Goal: Task Accomplishment & Management: Use online tool/utility

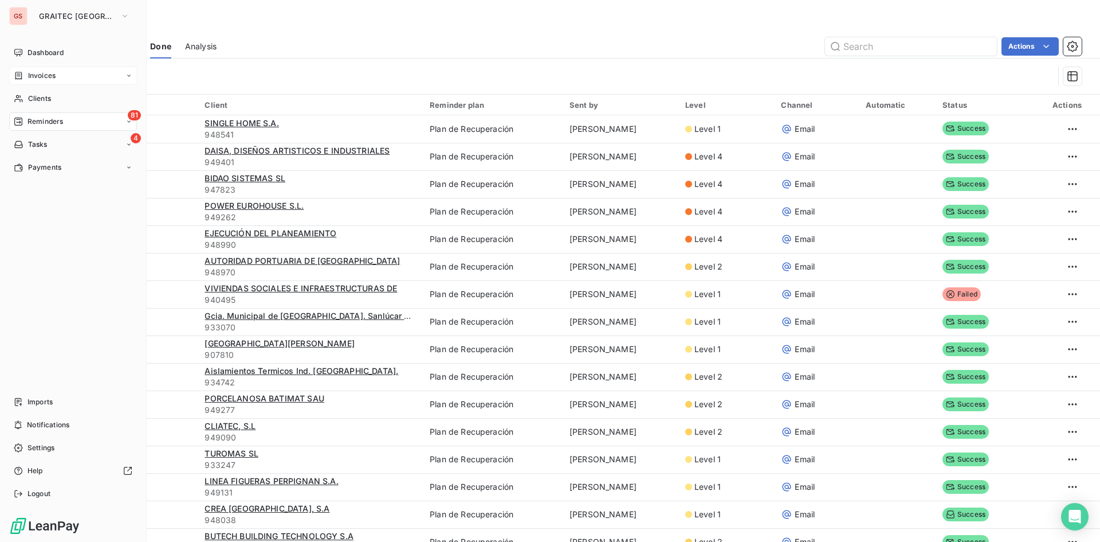
click at [26, 70] on div "Invoices" at bounding box center [73, 75] width 128 height 18
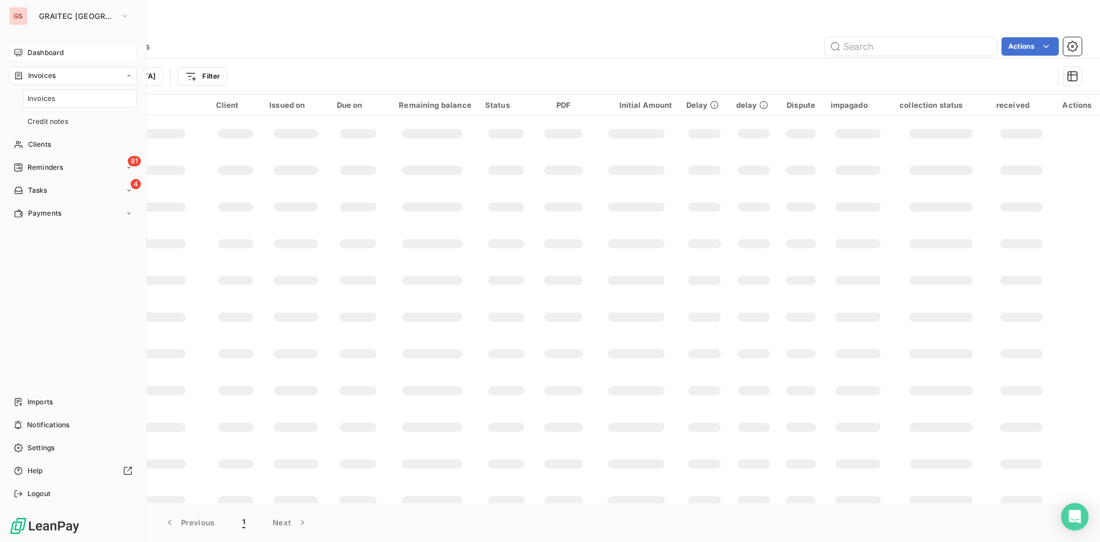
click at [64, 48] on span "Dashboard" at bounding box center [46, 53] width 36 height 10
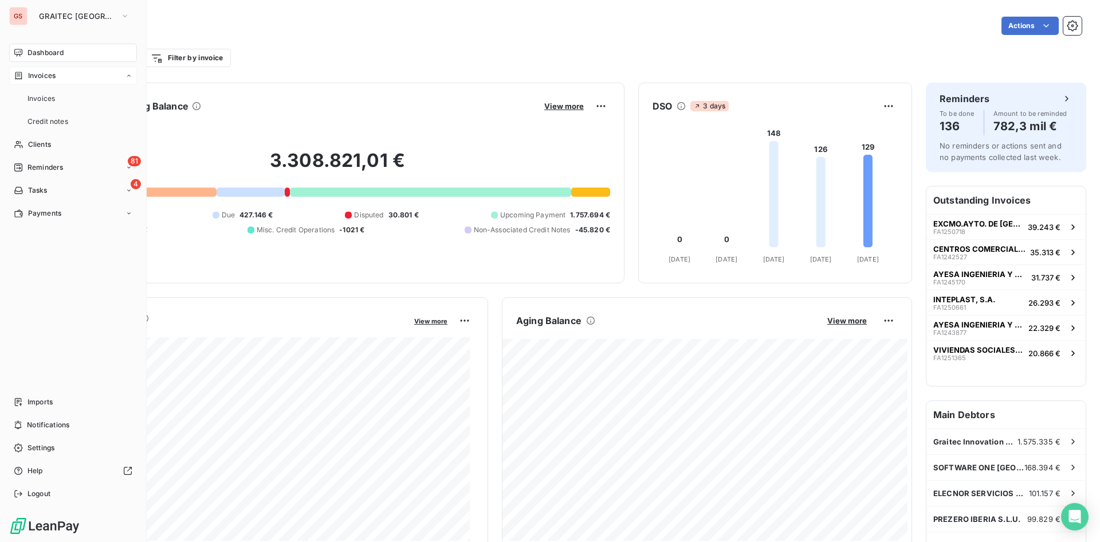
click at [66, 81] on div "Invoices" at bounding box center [73, 75] width 128 height 18
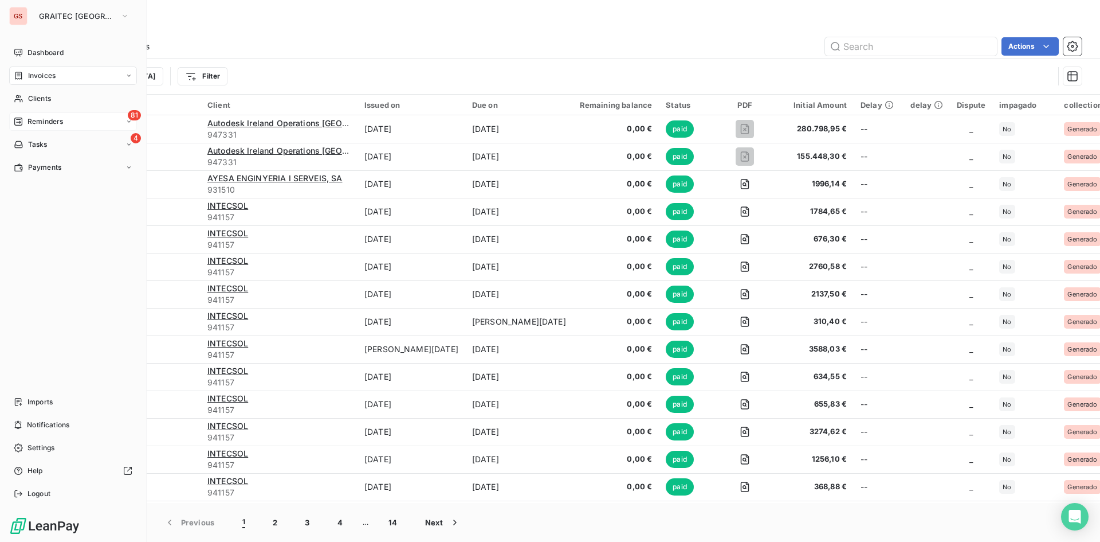
click at [26, 113] on div "81 Reminders" at bounding box center [73, 121] width 128 height 18
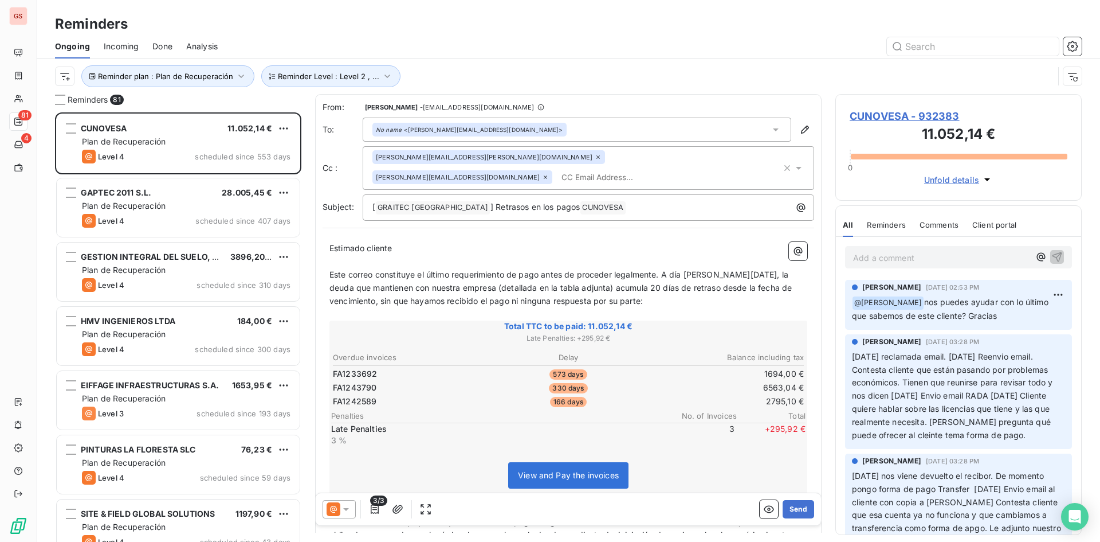
click at [345, 505] on icon at bounding box center [345, 508] width 11 height 11
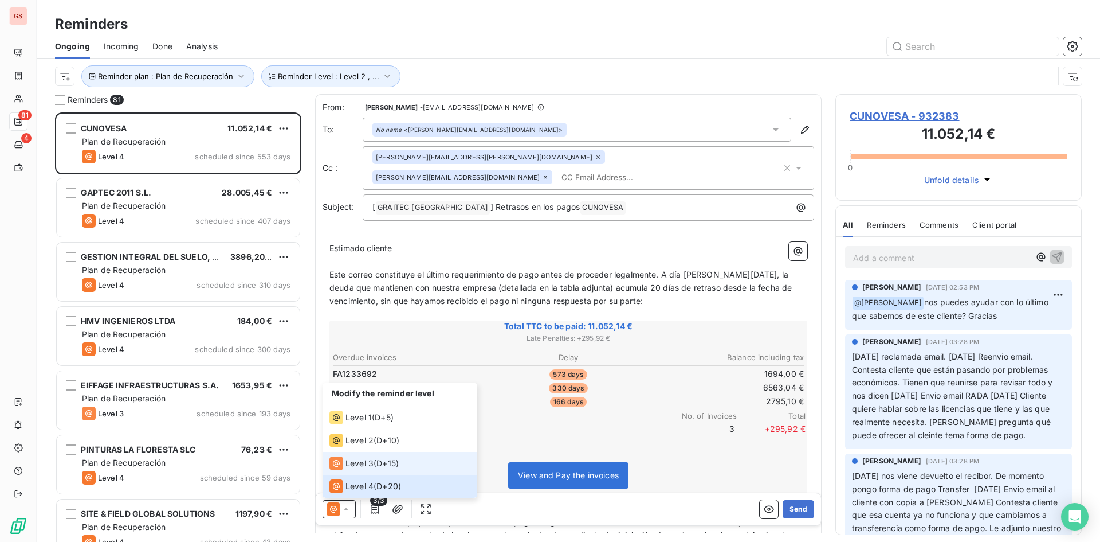
click at [386, 472] on li "Level 3 ( D+15 )" at bounding box center [400, 463] width 155 height 23
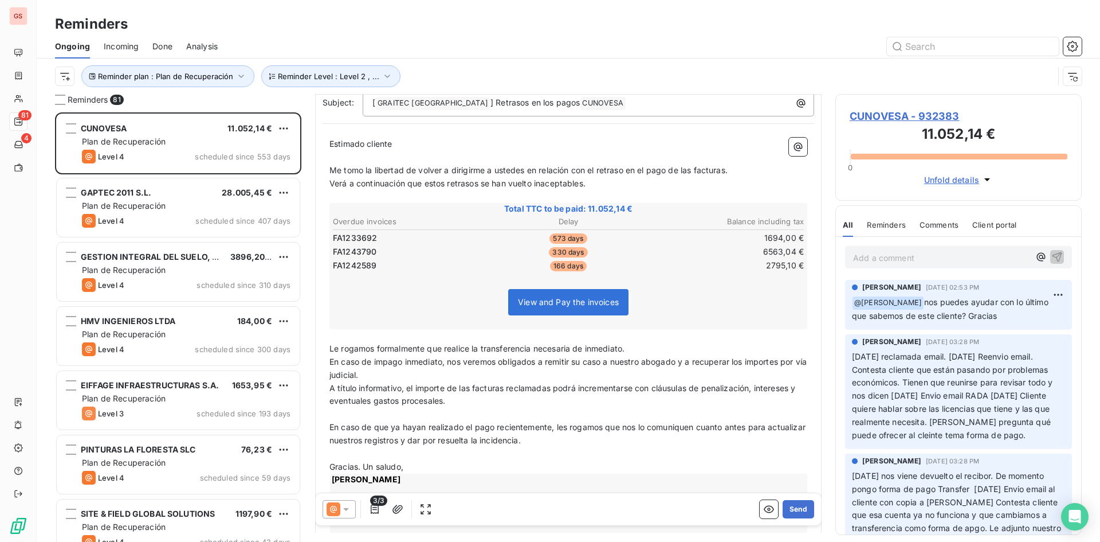
scroll to position [115, 0]
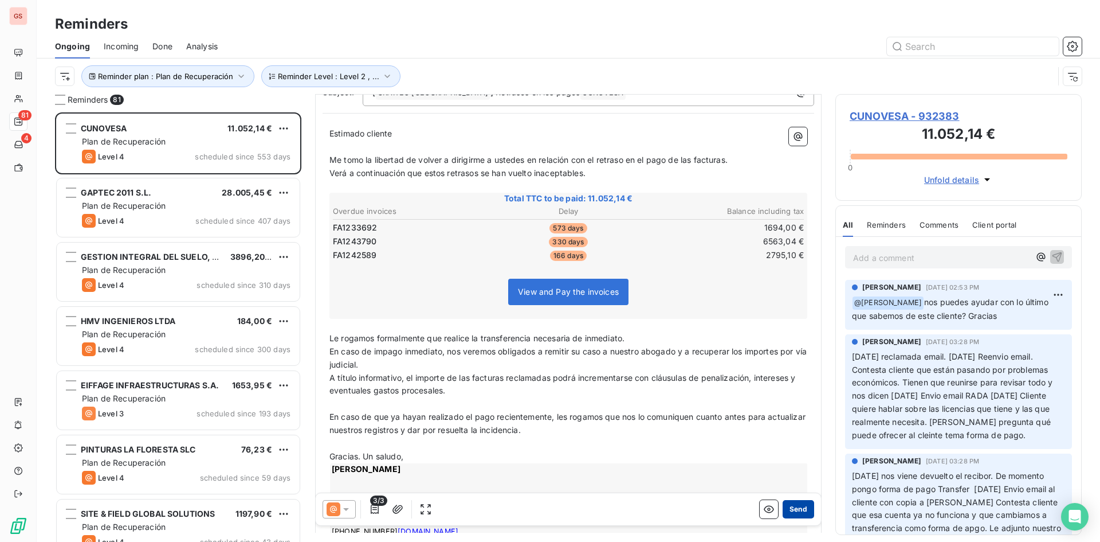
click at [790, 514] on button "Send" at bounding box center [799, 509] width 32 height 18
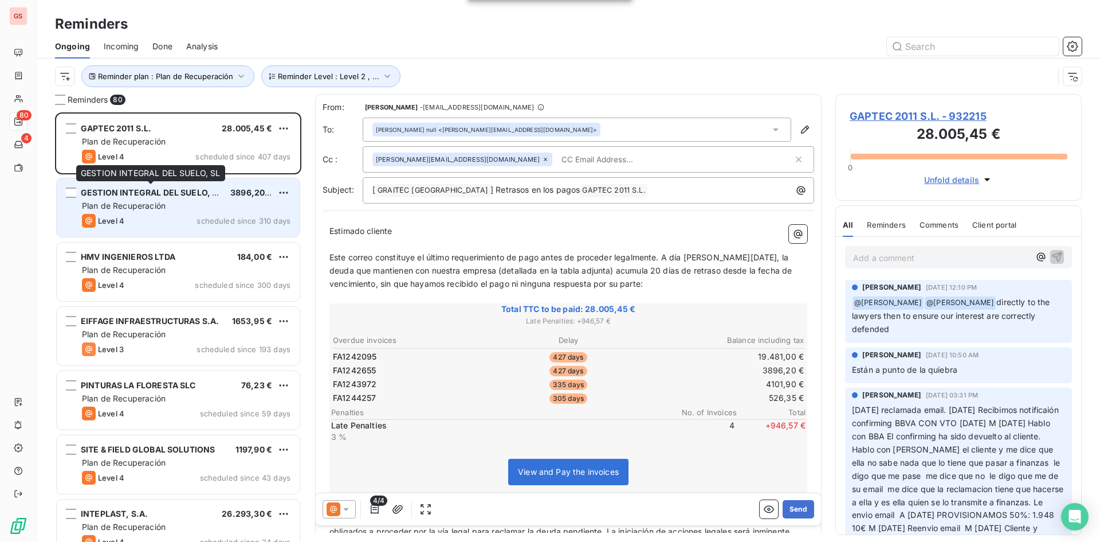
click at [155, 189] on span "GESTION INTEGRAL DEL SUELO, SL" at bounding box center [152, 192] width 142 height 10
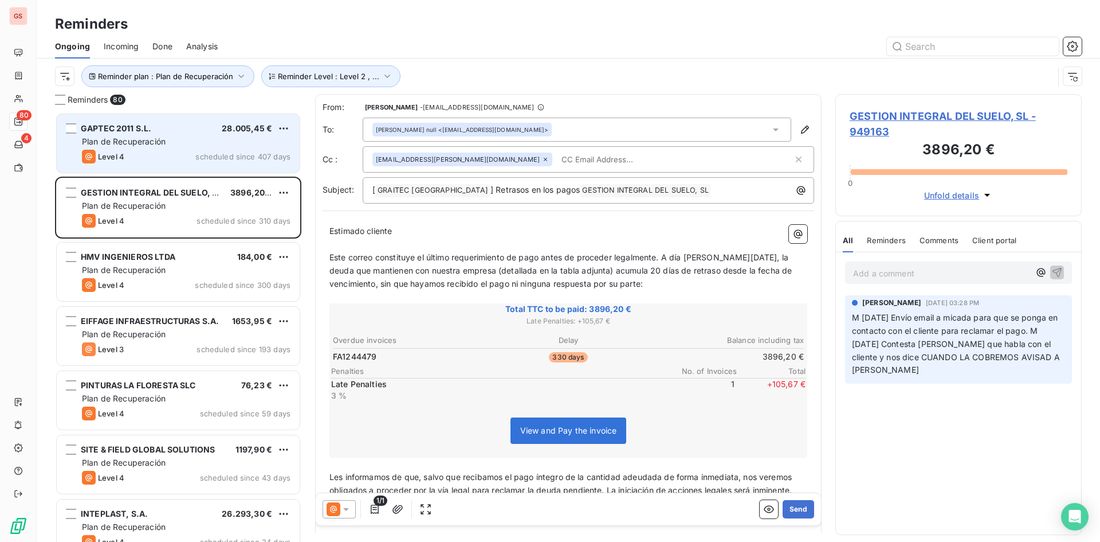
click at [151, 146] on div "Plan de Recuperación" at bounding box center [186, 141] width 209 height 11
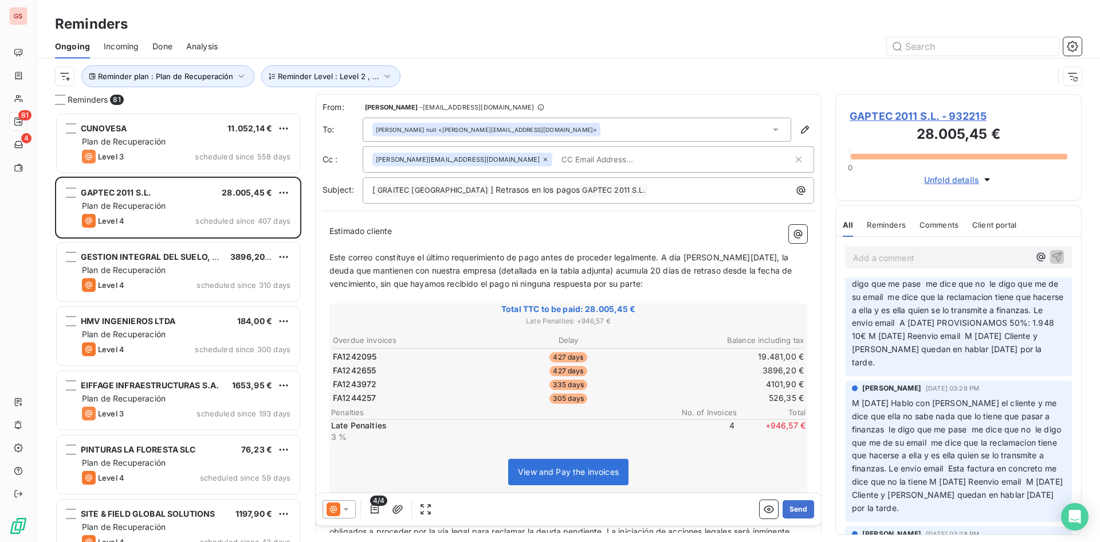
scroll to position [172, 0]
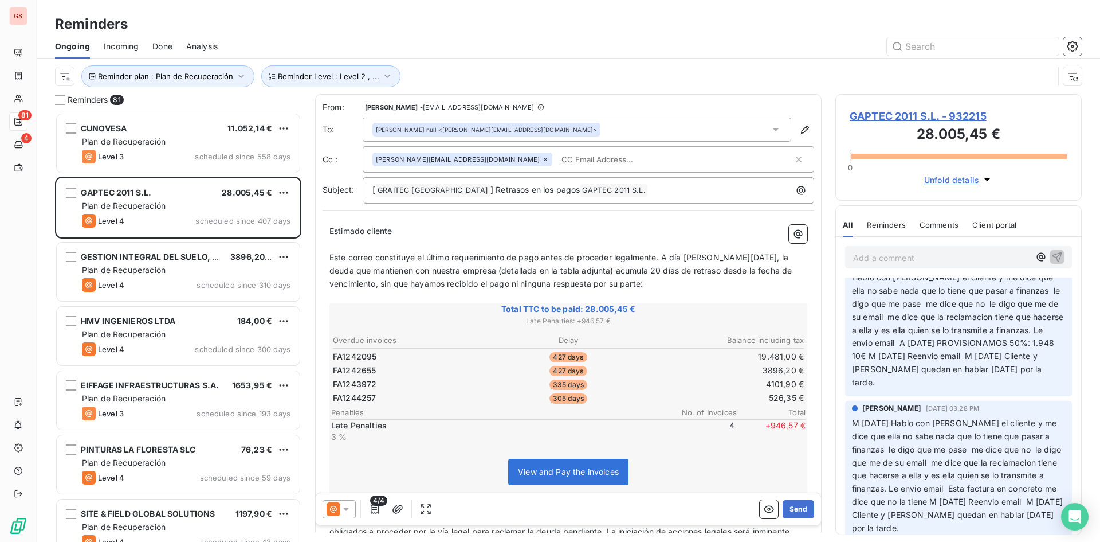
click at [351, 503] on div at bounding box center [339, 509] width 33 height 18
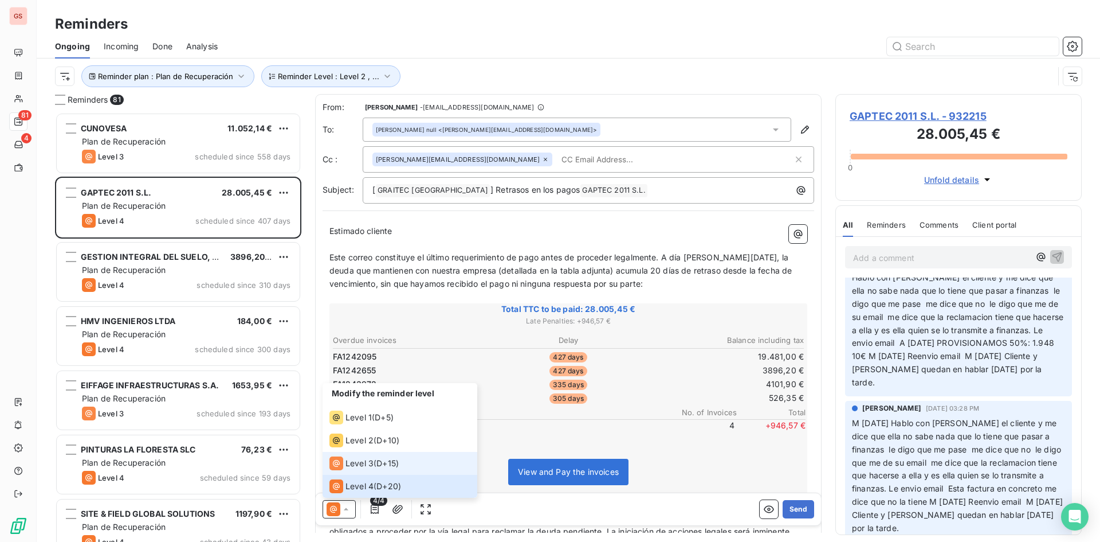
click at [368, 462] on span "Level 3" at bounding box center [360, 462] width 28 height 11
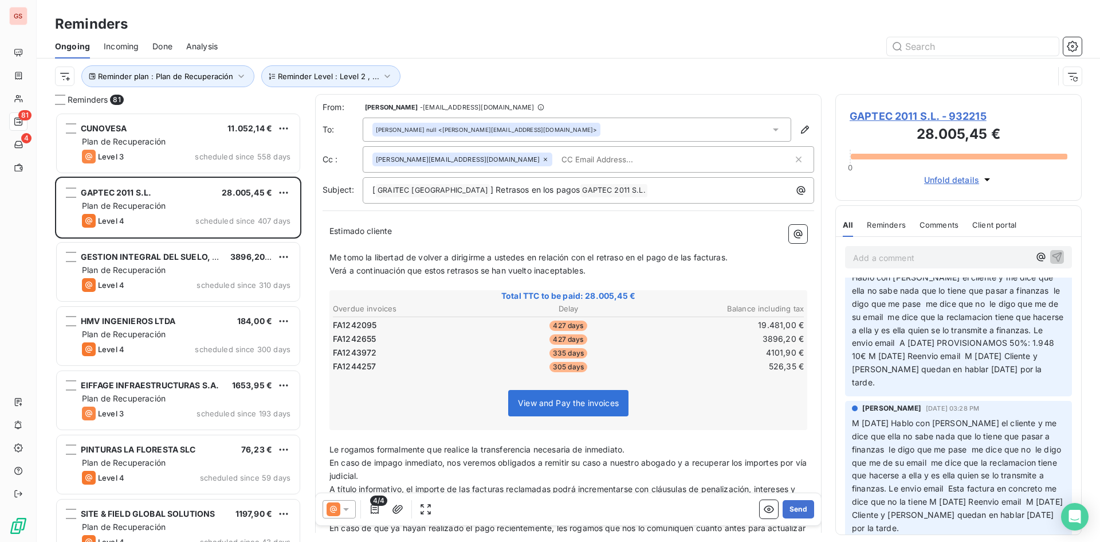
click at [558, 163] on input "text" at bounding box center [623, 159] width 132 height 17
paste input "[EMAIL_ADDRESS][DOMAIN_NAME]"
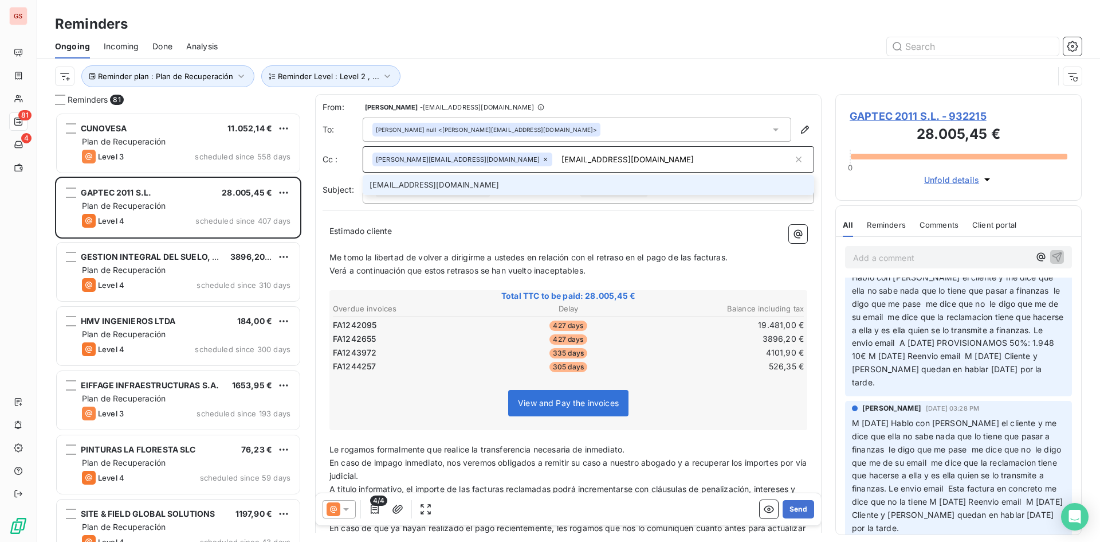
type input "[EMAIL_ADDRESS][DOMAIN_NAME]"
click at [543, 177] on li "[EMAIL_ADDRESS][DOMAIN_NAME]" at bounding box center [589, 185] width 452 height 20
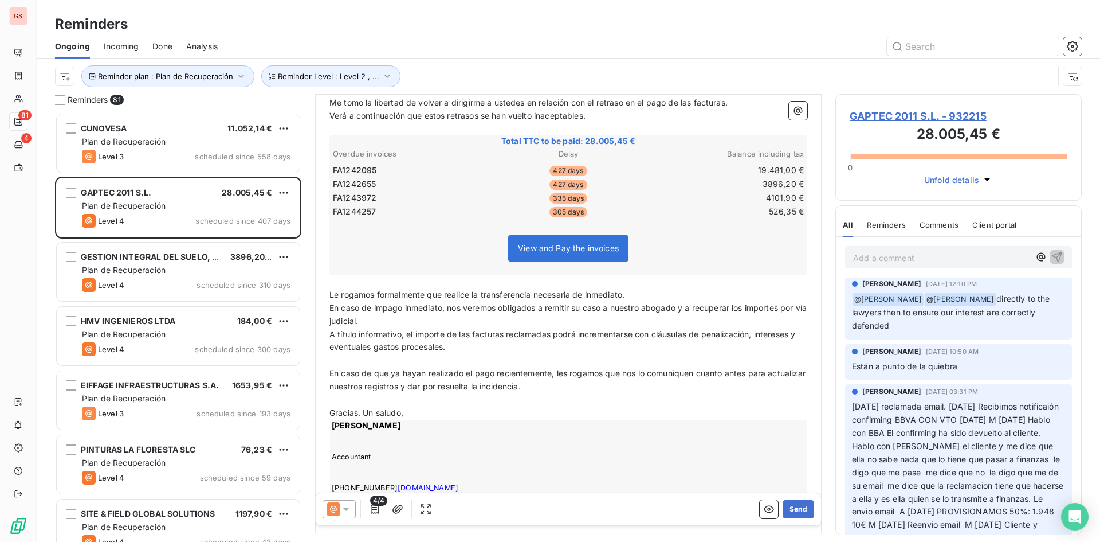
scroll to position [0, 0]
click at [801, 502] on button "Send" at bounding box center [799, 509] width 32 height 18
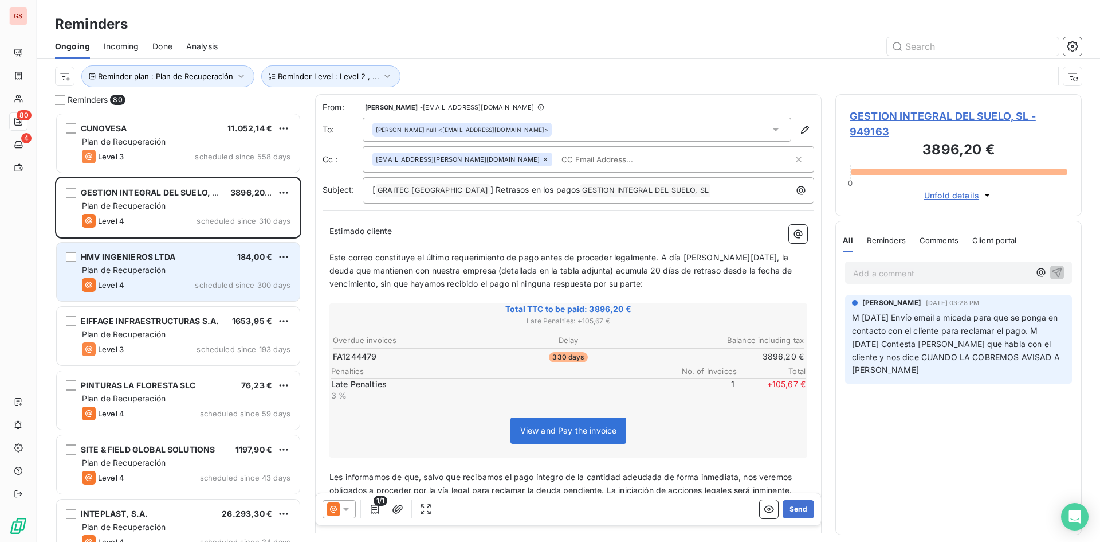
click at [225, 290] on div "Level 4 scheduled since 300 days" at bounding box center [186, 285] width 209 height 14
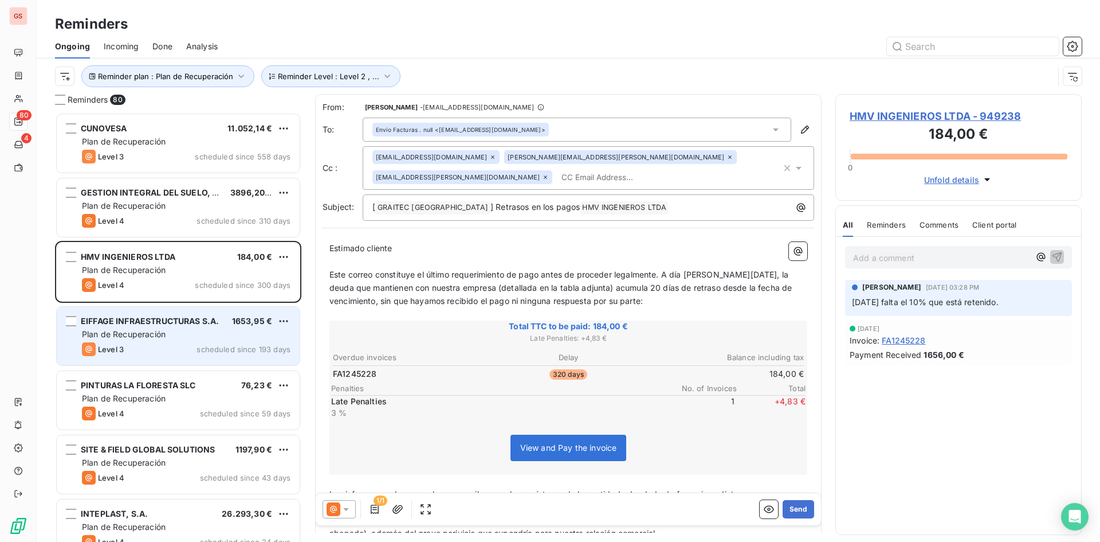
click at [216, 330] on div "EIFFAGE INFRAESTRUCTURAS S.A. 1653,95 € Plan de Recuperación Level 3 scheduled …" at bounding box center [178, 336] width 243 height 58
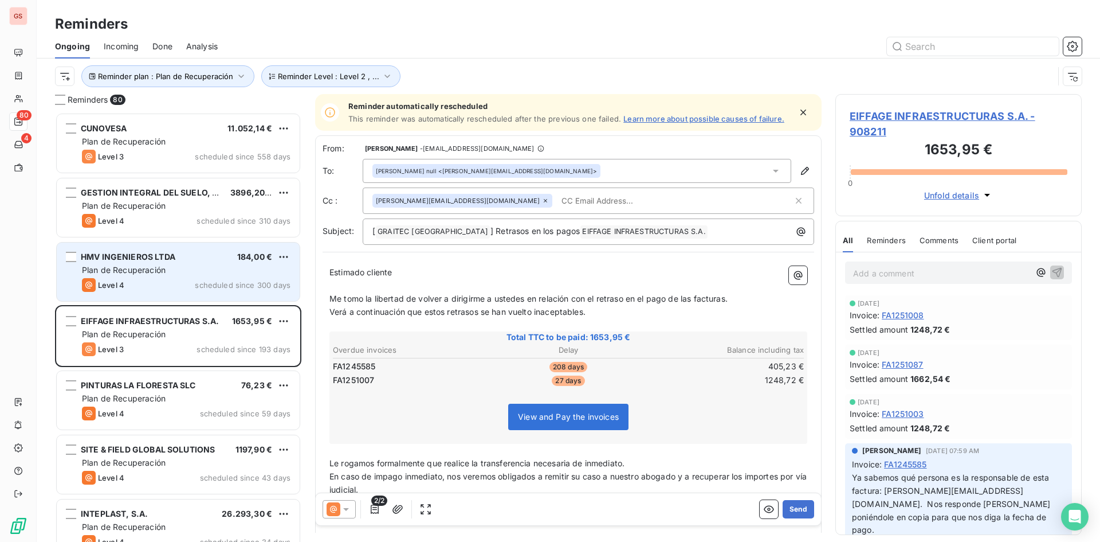
click at [206, 292] on div "HMV INGENIEROS LTDA 184,00 € Plan de Recuperación Level 4 scheduled since 300 d…" at bounding box center [178, 271] width 243 height 58
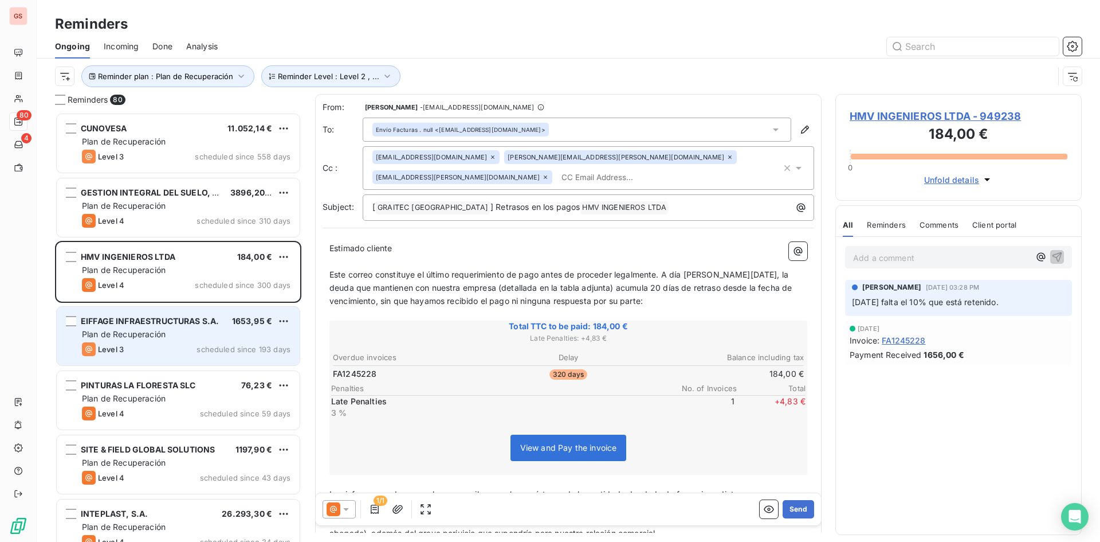
click at [204, 312] on div "EIFFAGE INFRAESTRUCTURAS S.A. 1653,95 € Plan de Recuperación Level 3 scheduled …" at bounding box center [178, 336] width 243 height 58
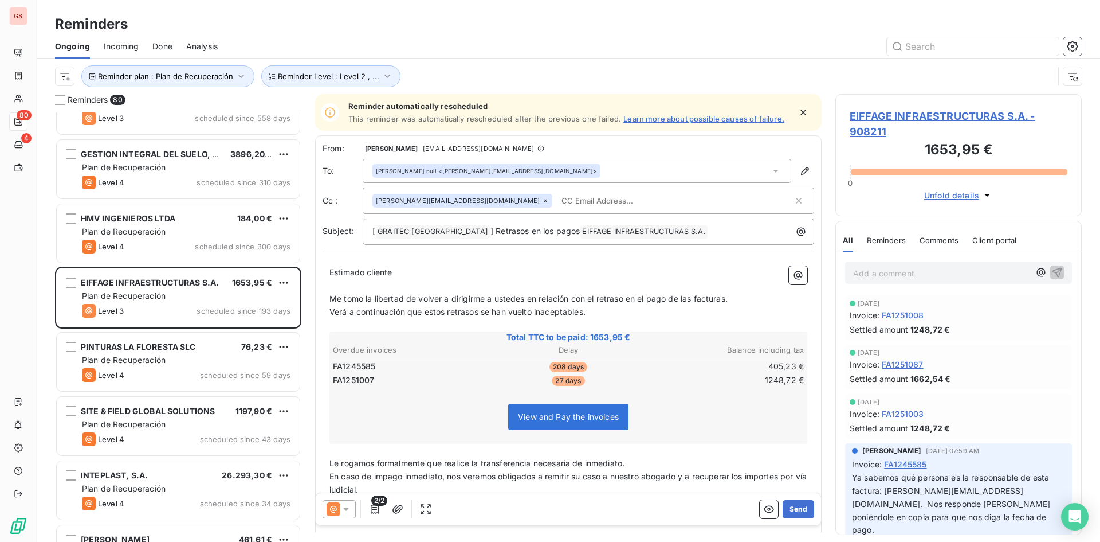
scroll to position [115, 0]
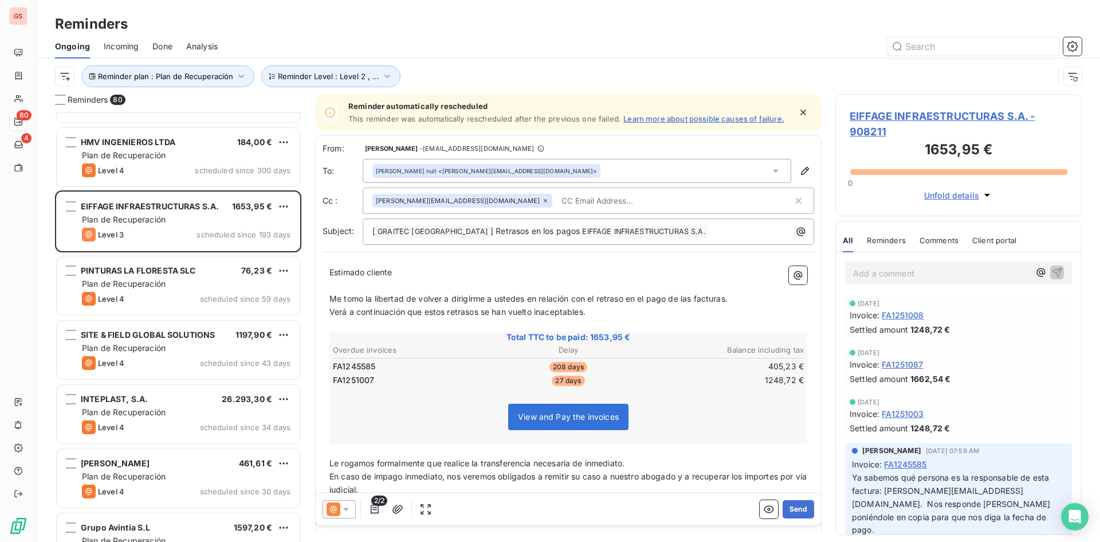
click at [198, 320] on div "SITE & FIELD GLOBAL SOLUTIONS 1197,90 € Plan de Recuperación Level 4 scheduled …" at bounding box center [178, 349] width 243 height 58
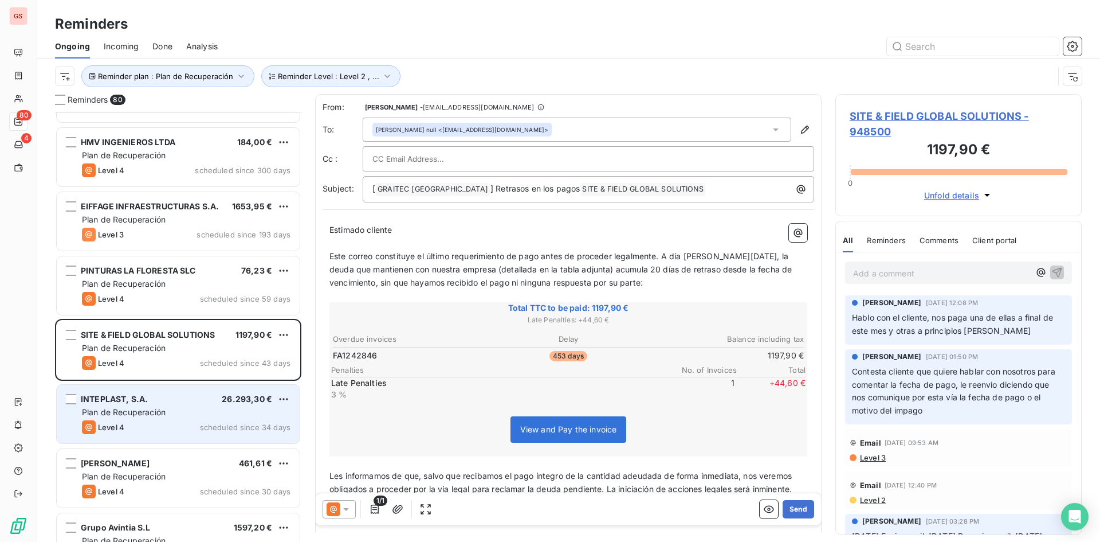
click at [201, 391] on div "INTEPLAST, S.A. 26.293,30 € Plan de Recuperación Level 4 scheduled since 34 days" at bounding box center [178, 414] width 243 height 58
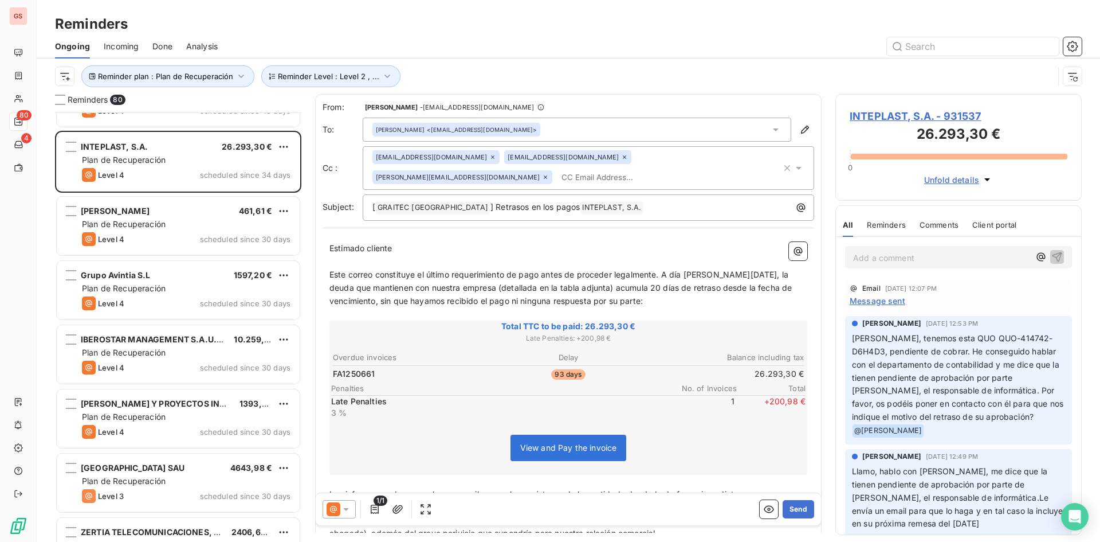
scroll to position [402, 0]
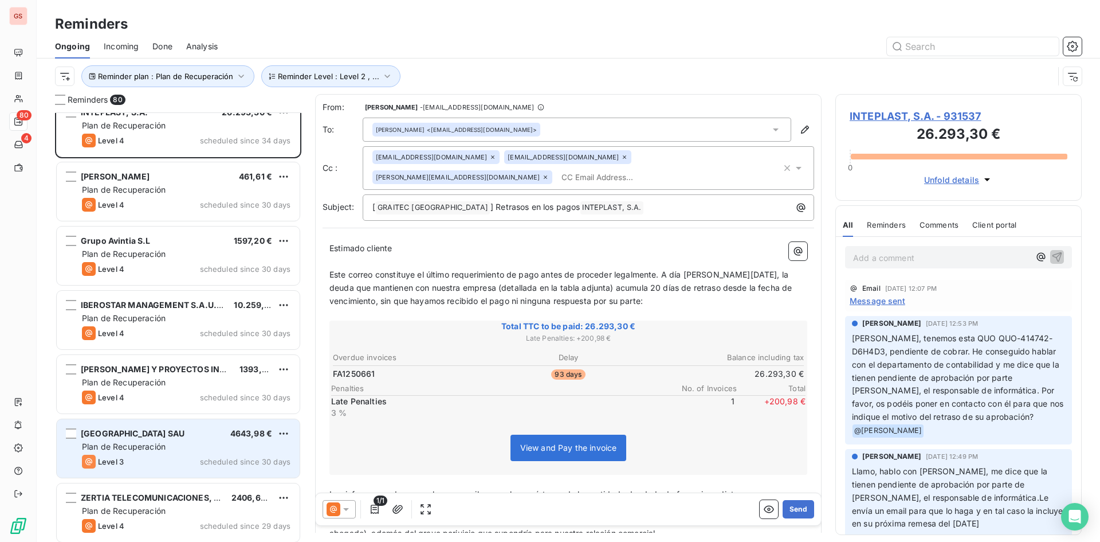
click at [185, 437] on span "[GEOGRAPHIC_DATA] SAU" at bounding box center [133, 433] width 104 height 10
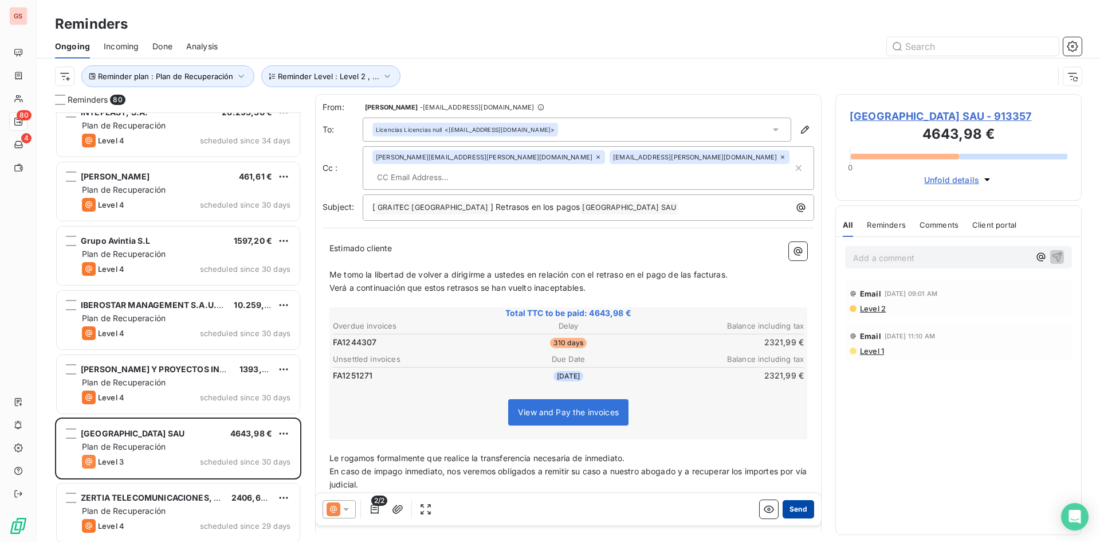
click at [798, 510] on button "Send" at bounding box center [799, 509] width 32 height 18
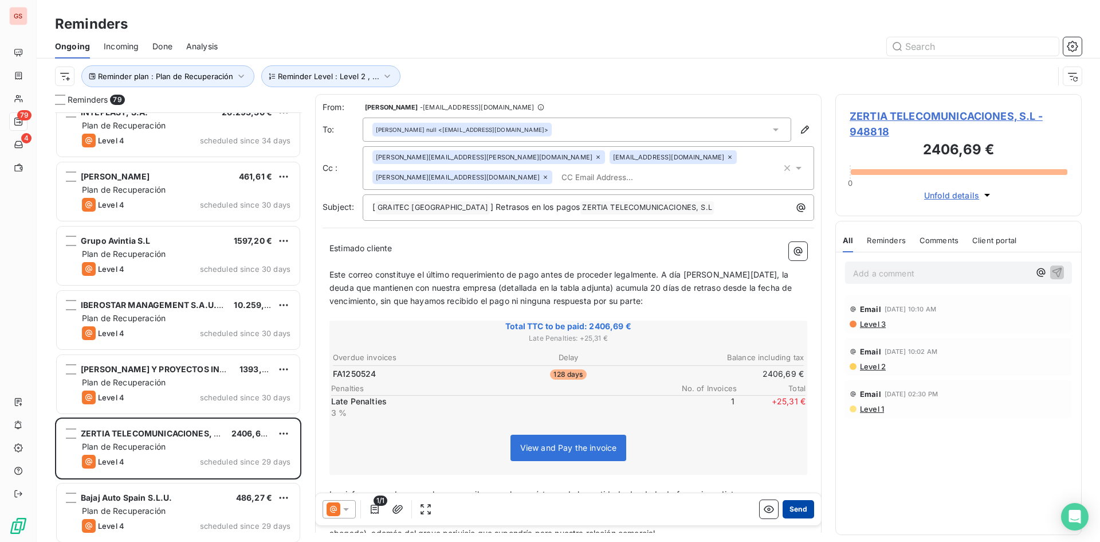
click at [792, 512] on button "Send" at bounding box center [799, 509] width 32 height 18
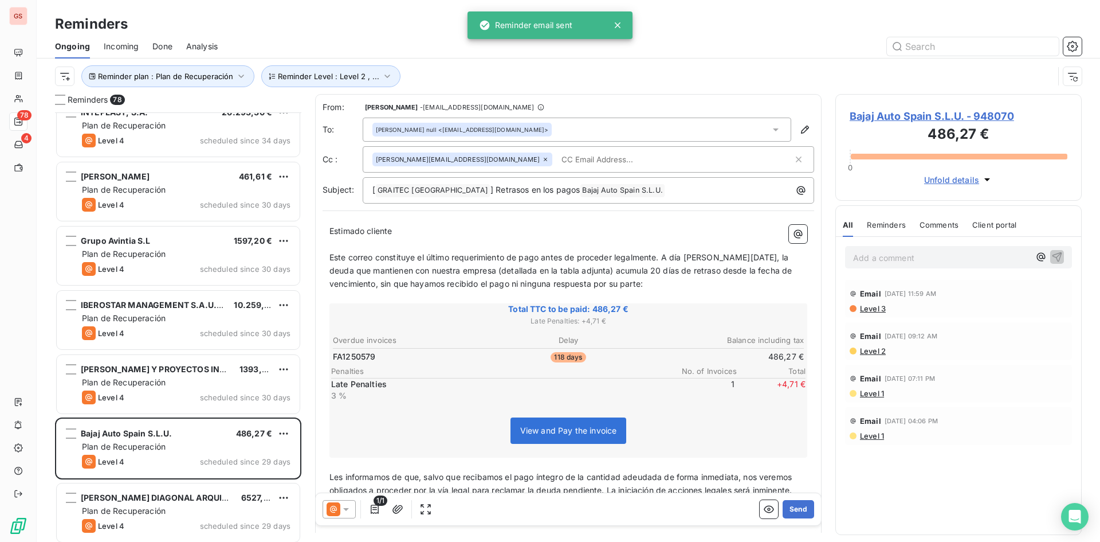
click at [792, 512] on button "Send" at bounding box center [799, 509] width 32 height 18
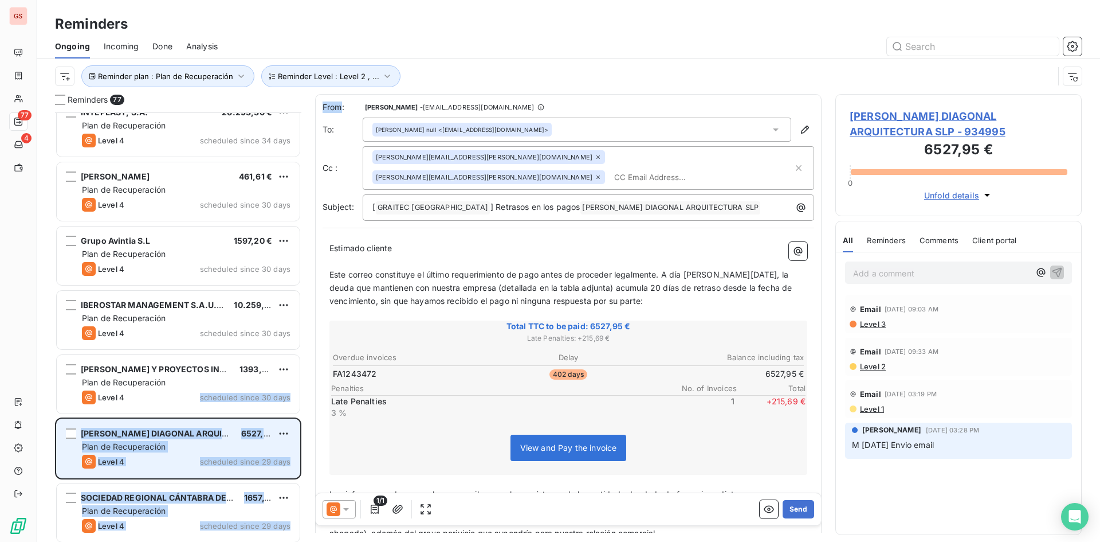
click at [184, 436] on span "[PERSON_NAME] DIAGONAL ARQUITECTURA SLP" at bounding box center [179, 433] width 197 height 10
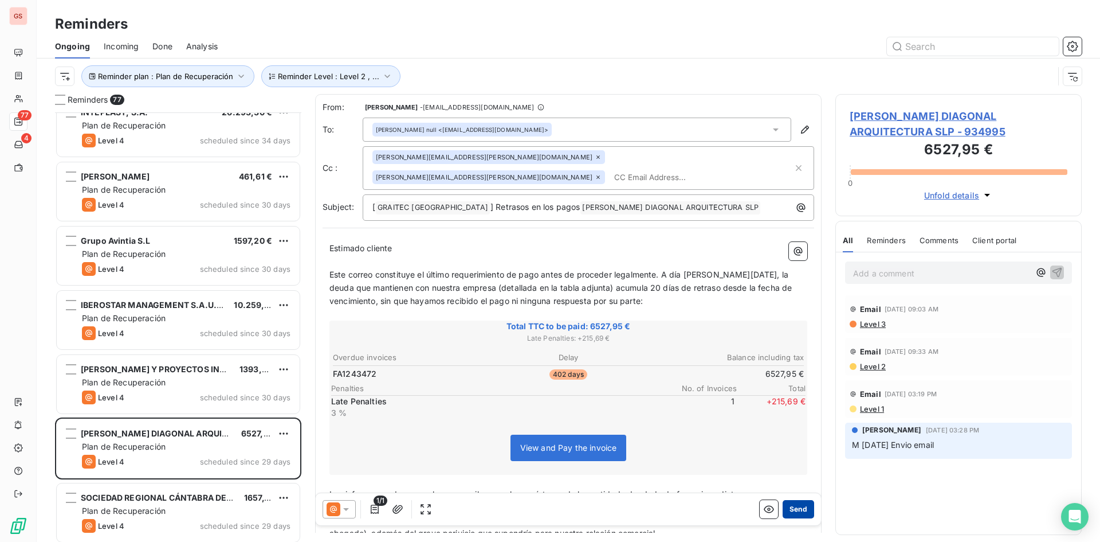
click at [792, 511] on button "Send" at bounding box center [799, 509] width 32 height 18
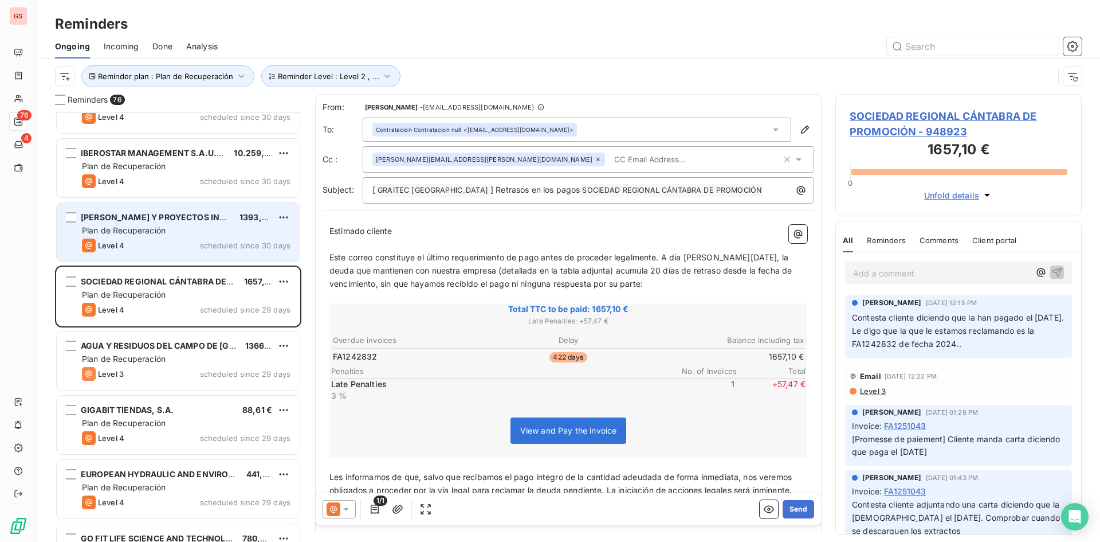
scroll to position [574, 0]
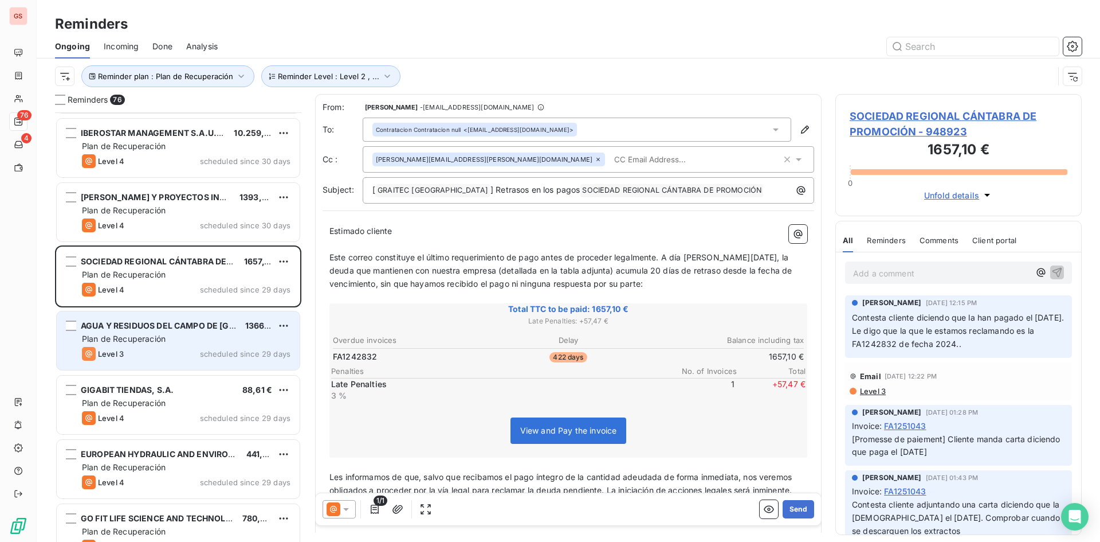
click at [179, 362] on div "AGUA Y RESIDUOS DEL CAMPO DE GIBRALTAR S 1366,04 € Plan de Recuperación Level 3…" at bounding box center [178, 340] width 243 height 58
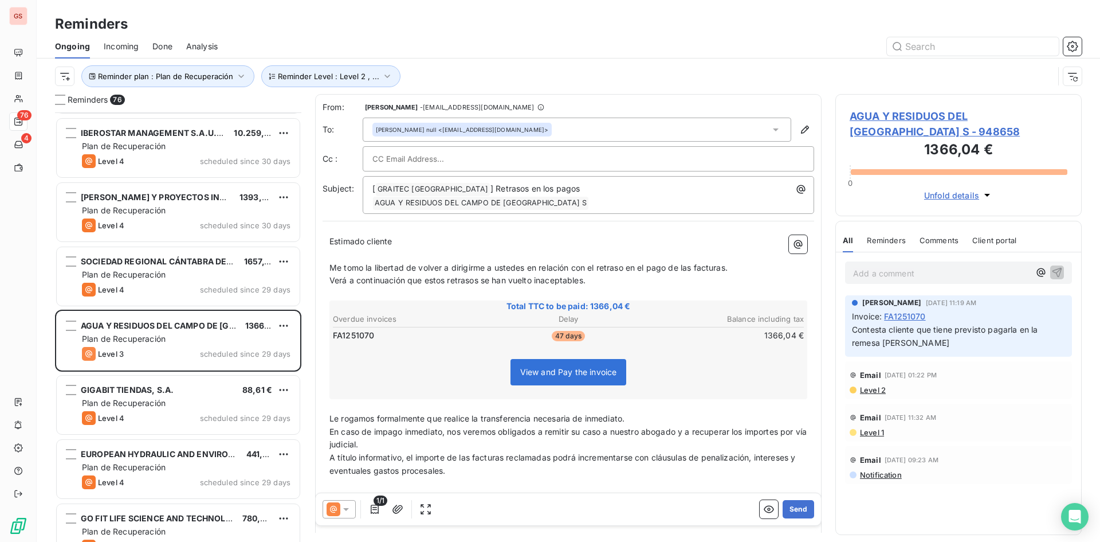
click at [354, 507] on div at bounding box center [339, 509] width 33 height 18
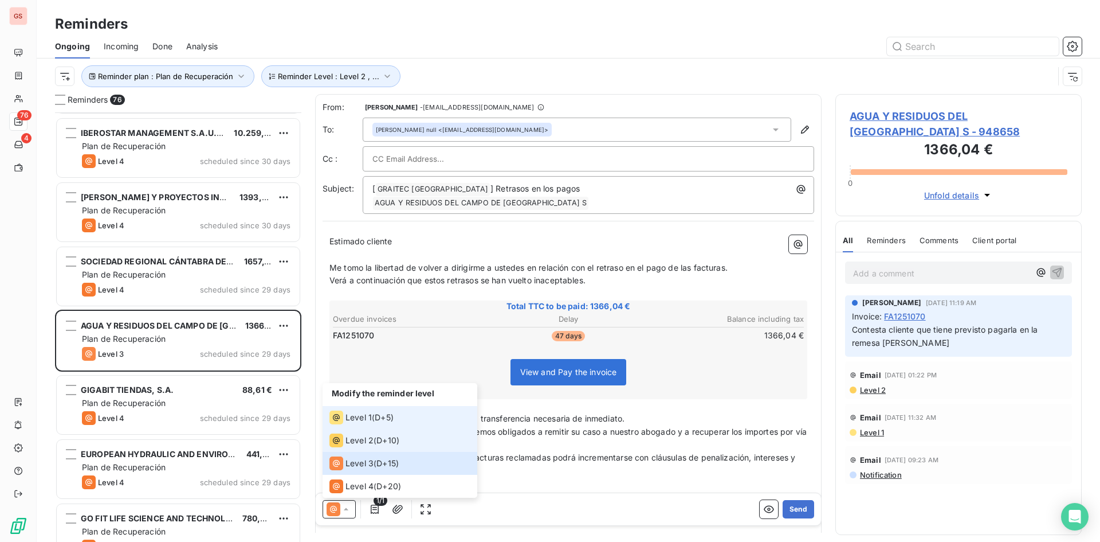
click at [369, 421] on span "Level 1" at bounding box center [359, 417] width 26 height 11
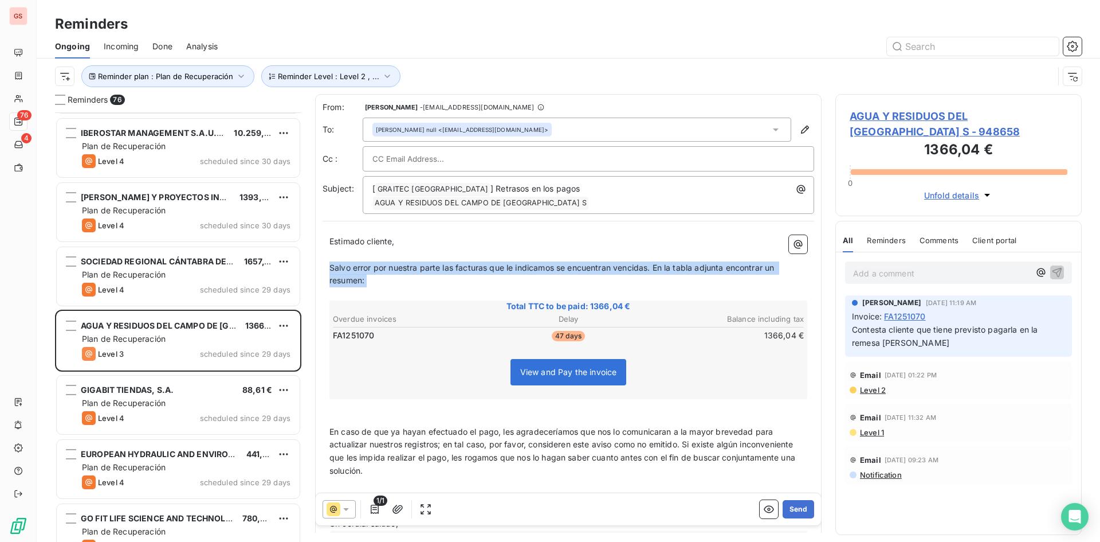
drag, startPoint x: 371, startPoint y: 276, endPoint x: 313, endPoint y: 256, distance: 61.8
click at [313, 256] on div "Reminders 76 [PERSON_NAME] 461,61 € Plan de Recuperación Level 4 scheduled sinc…" at bounding box center [569, 318] width 1064 height 448
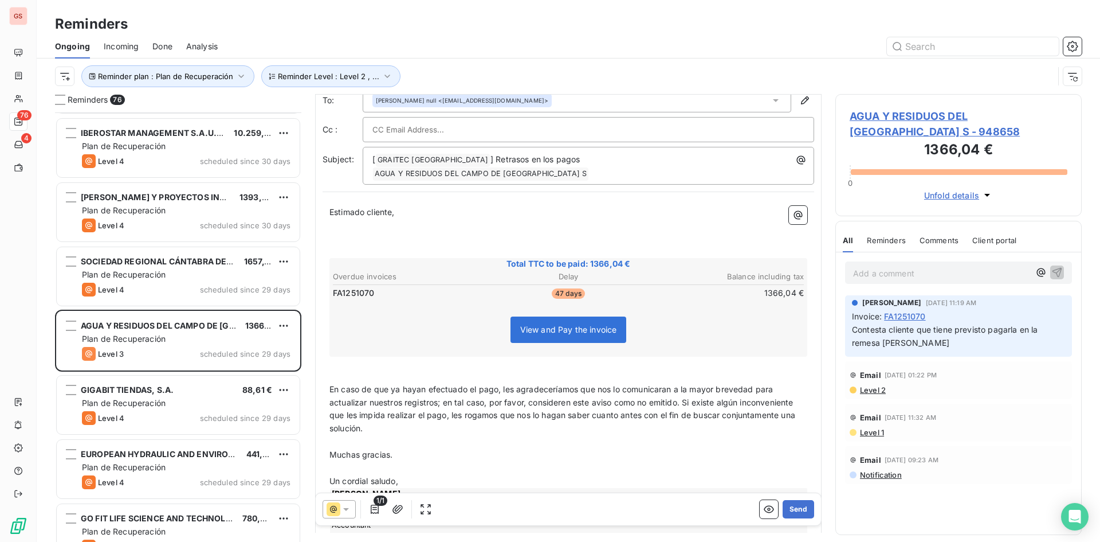
scroll to position [58, 0]
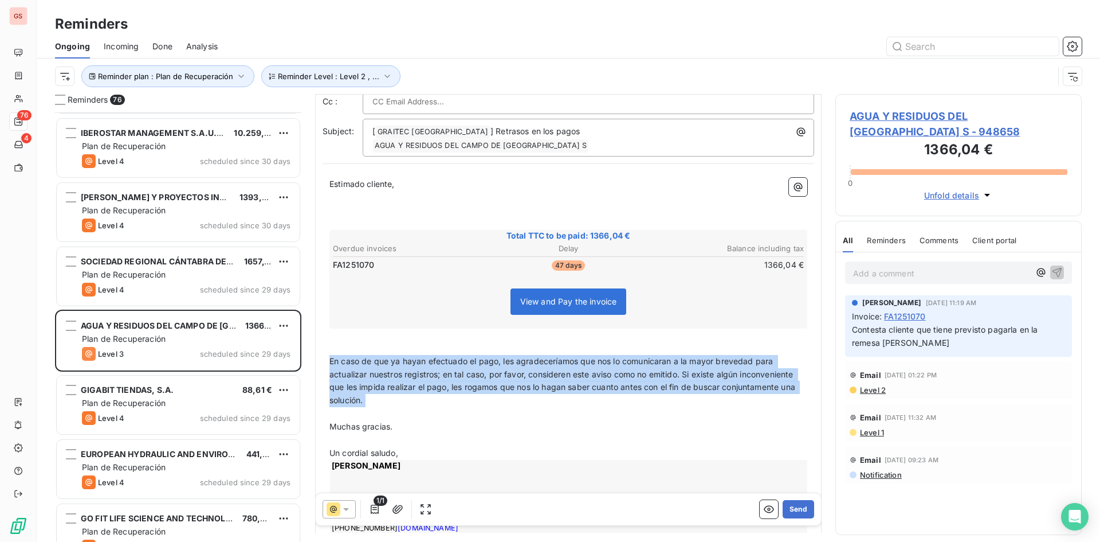
drag, startPoint x: 452, startPoint y: 397, endPoint x: 328, endPoint y: 346, distance: 133.9
click at [328, 346] on div "Estimado cliente, ﻿ ﻿ ﻿ Total TTC to be paid: 1366,04 € Overdue invoices Delay …" at bounding box center [569, 371] width 492 height 400
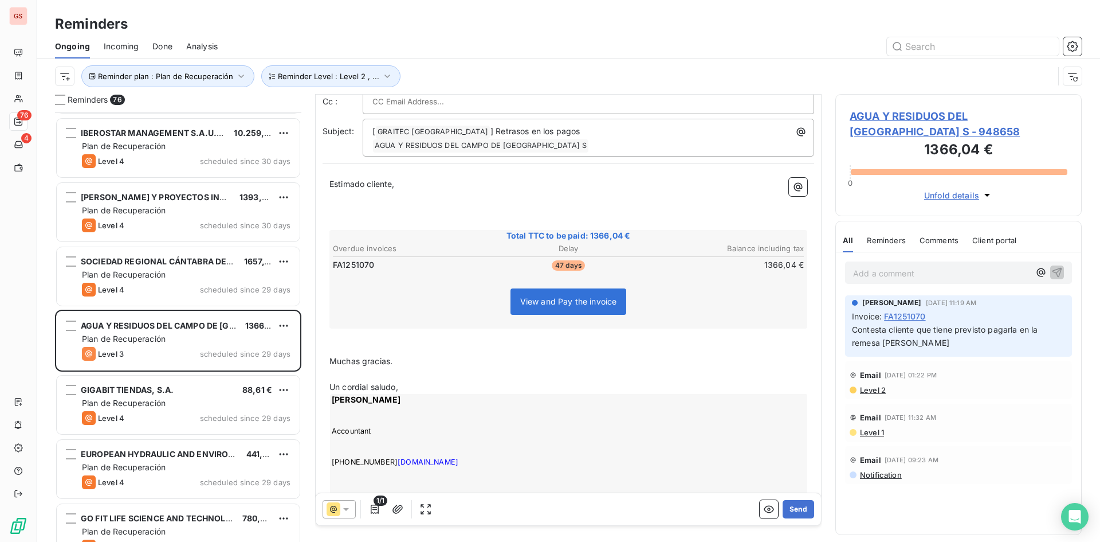
scroll to position [0, 0]
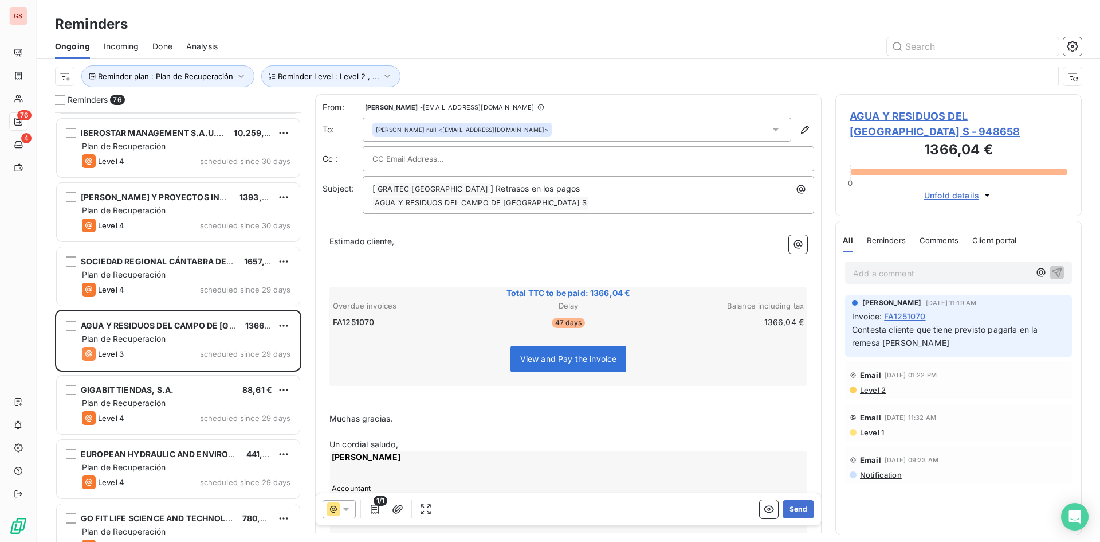
click at [380, 261] on p "﻿" at bounding box center [569, 267] width 478 height 13
click at [796, 508] on button "Send" at bounding box center [799, 509] width 32 height 18
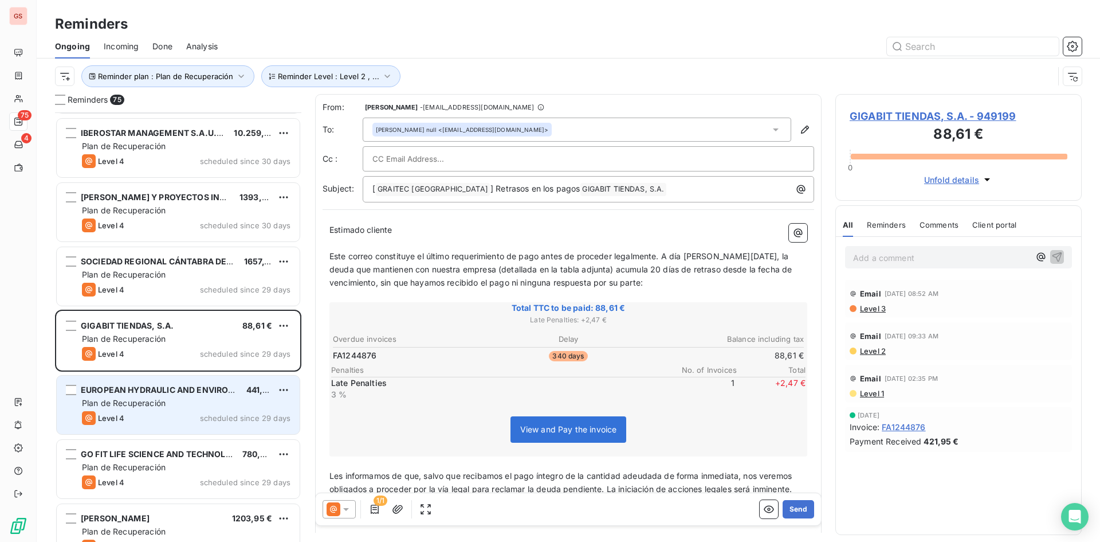
click at [158, 378] on div "EUROPEAN HYDRAULIC AND ENVIRONMENTAL ENG 441,65 € Plan de Recuperación Level 4 …" at bounding box center [178, 404] width 243 height 58
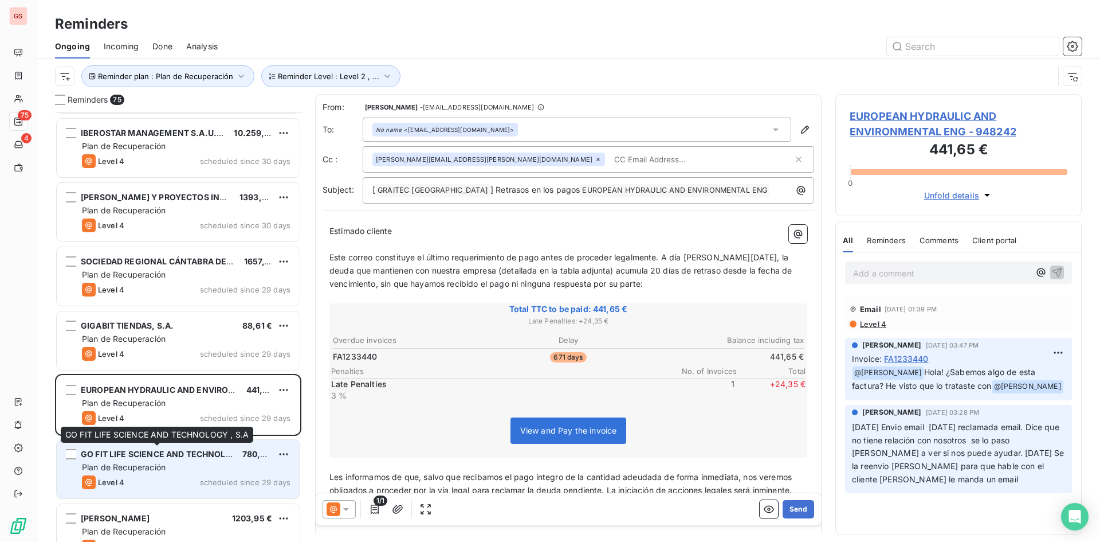
click at [205, 458] on span "GO FIT LIFE SCIENCE AND TECHNOLOGY , S.A" at bounding box center [173, 454] width 184 height 10
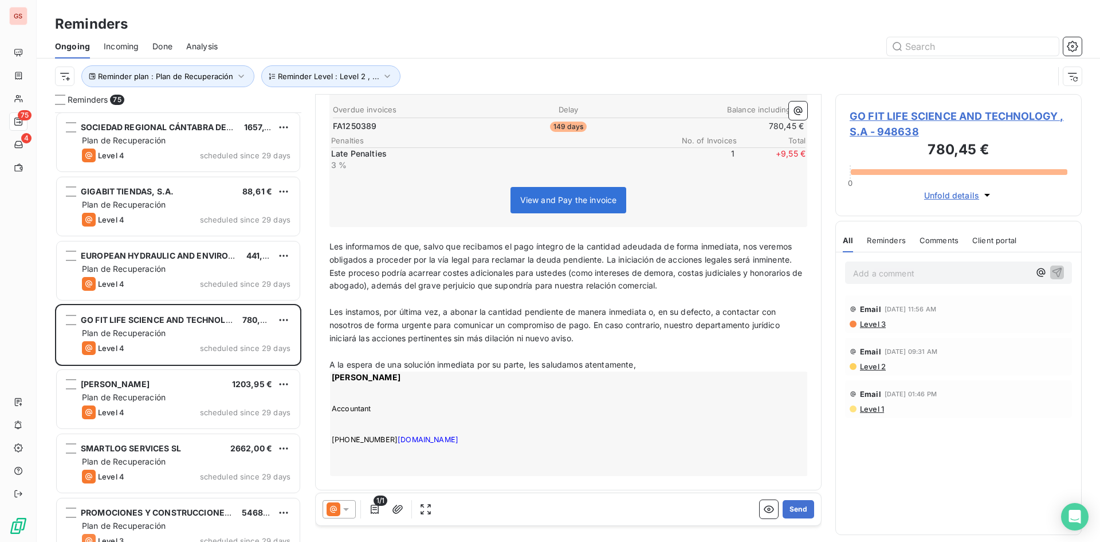
scroll to position [746, 0]
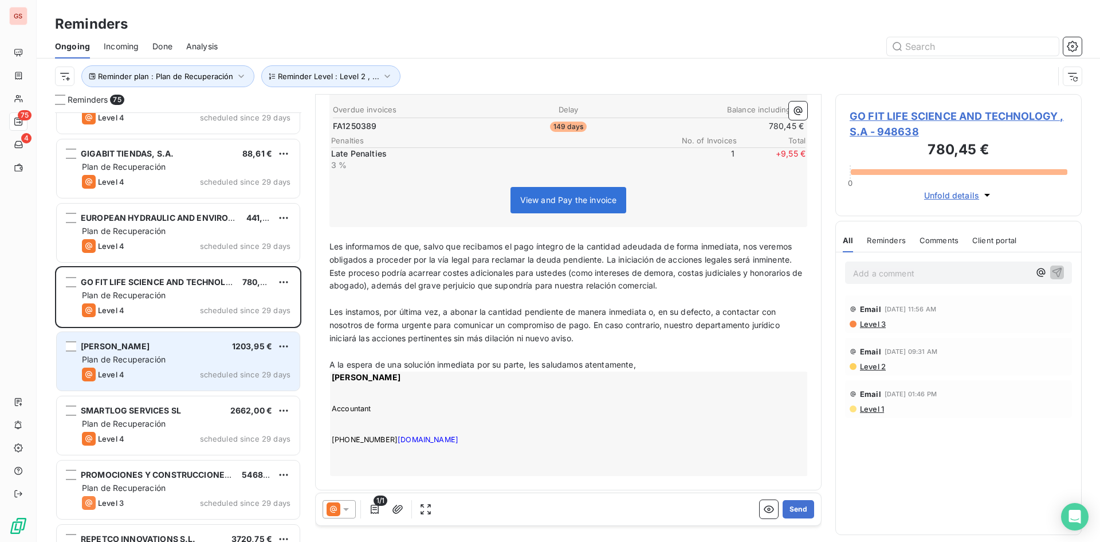
click at [199, 377] on div "Level 4 scheduled since 29 days" at bounding box center [186, 374] width 209 height 14
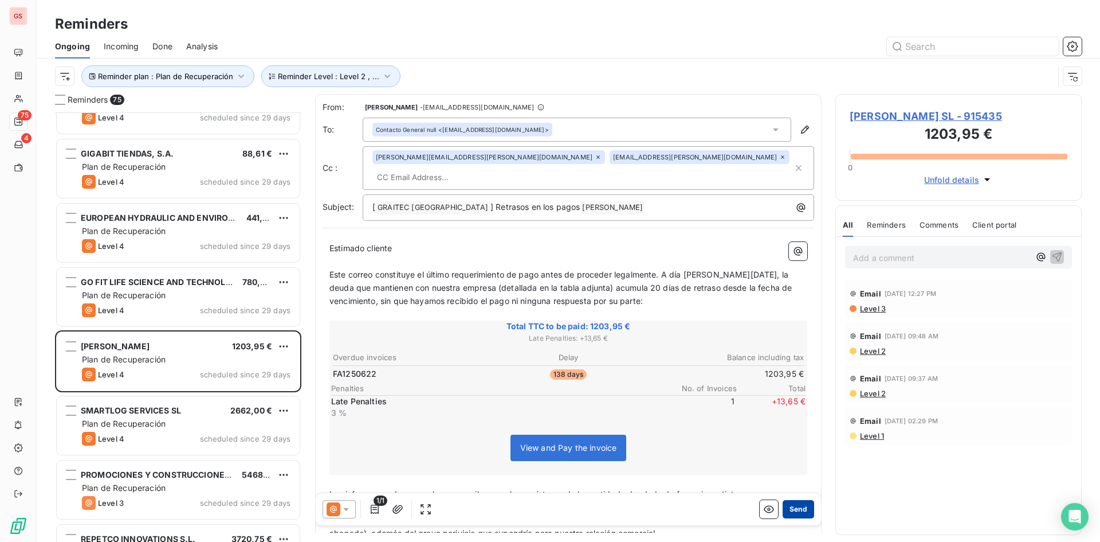
click at [788, 510] on button "Send" at bounding box center [799, 509] width 32 height 18
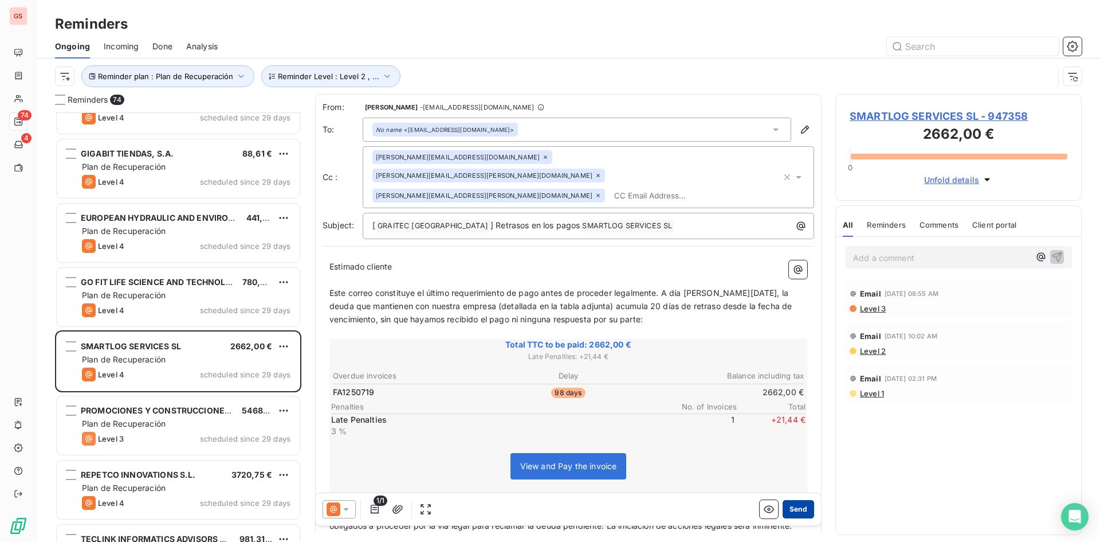
click at [787, 505] on button "Send" at bounding box center [799, 509] width 32 height 18
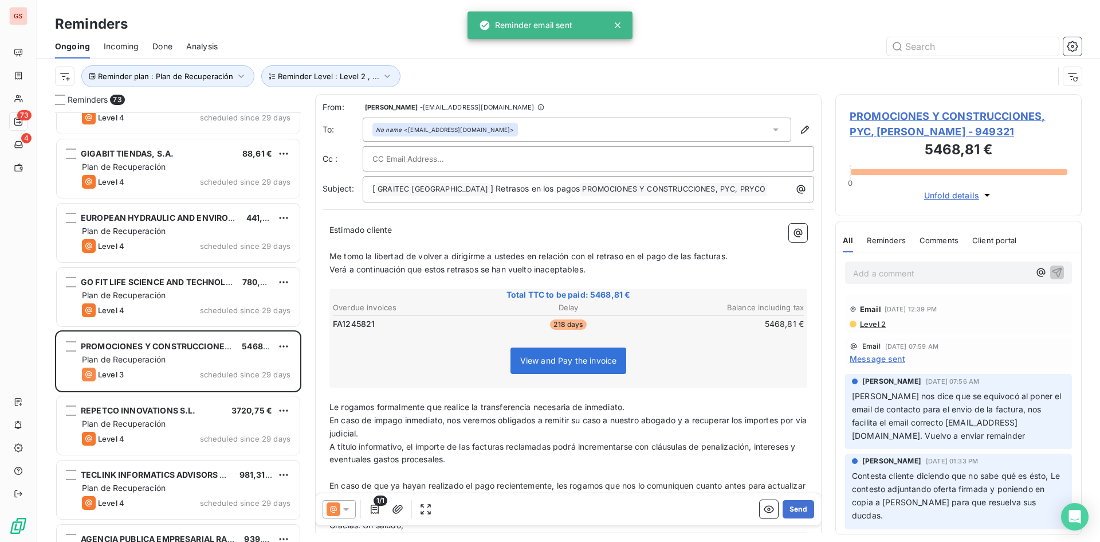
click at [350, 507] on icon at bounding box center [345, 508] width 11 height 11
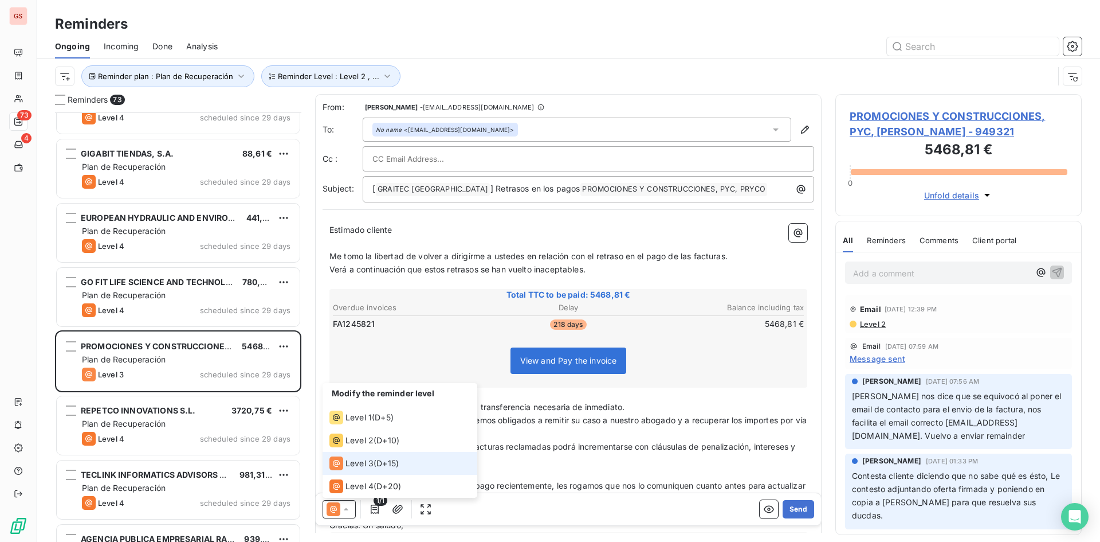
click at [378, 460] on div "Level 3 ( D+15 )" at bounding box center [364, 463] width 69 height 14
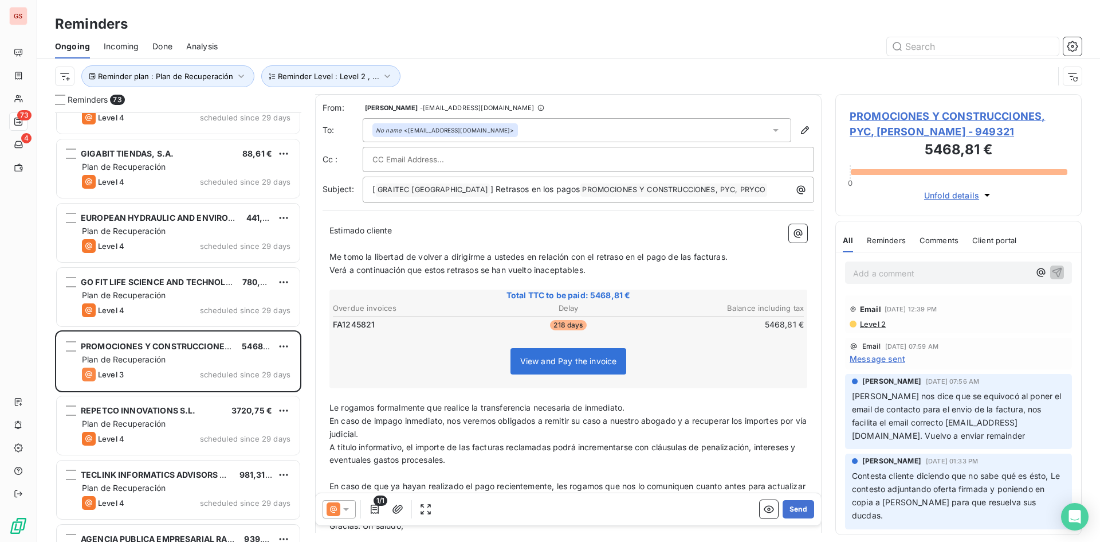
scroll to position [58, 0]
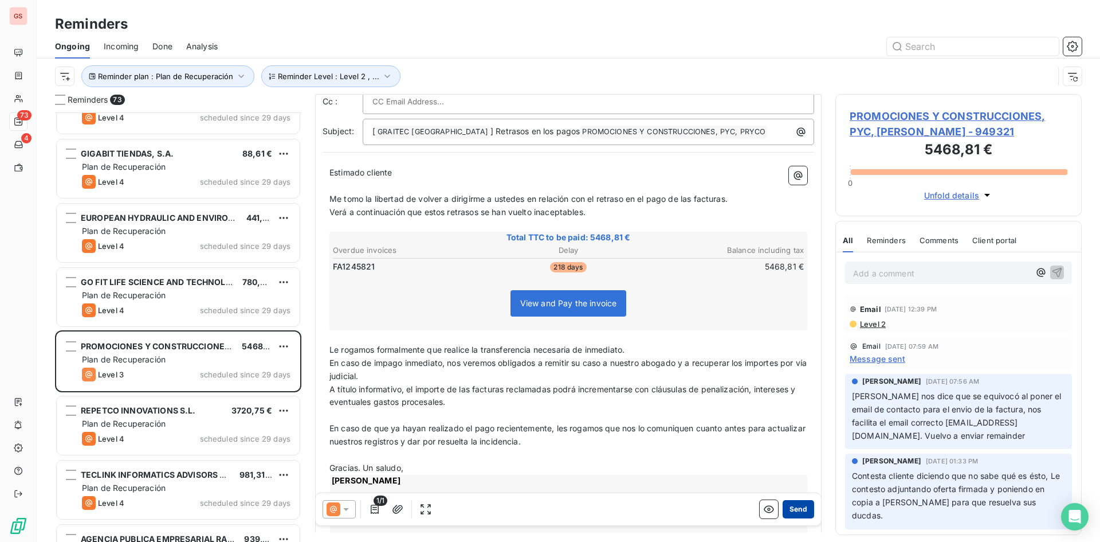
click at [793, 508] on button "Send" at bounding box center [799, 509] width 32 height 18
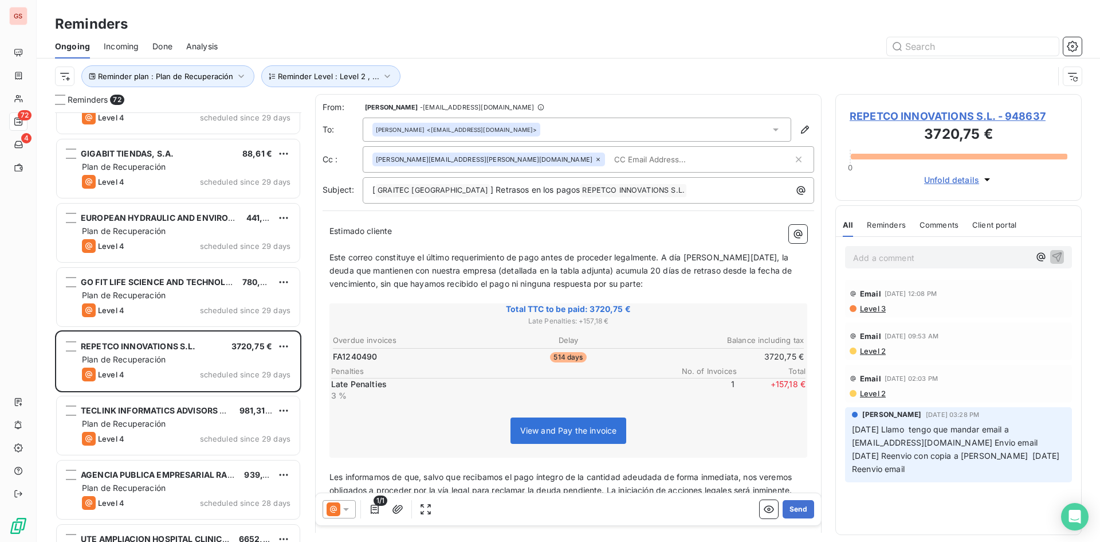
click at [610, 166] on input "text" at bounding box center [676, 159] width 132 height 17
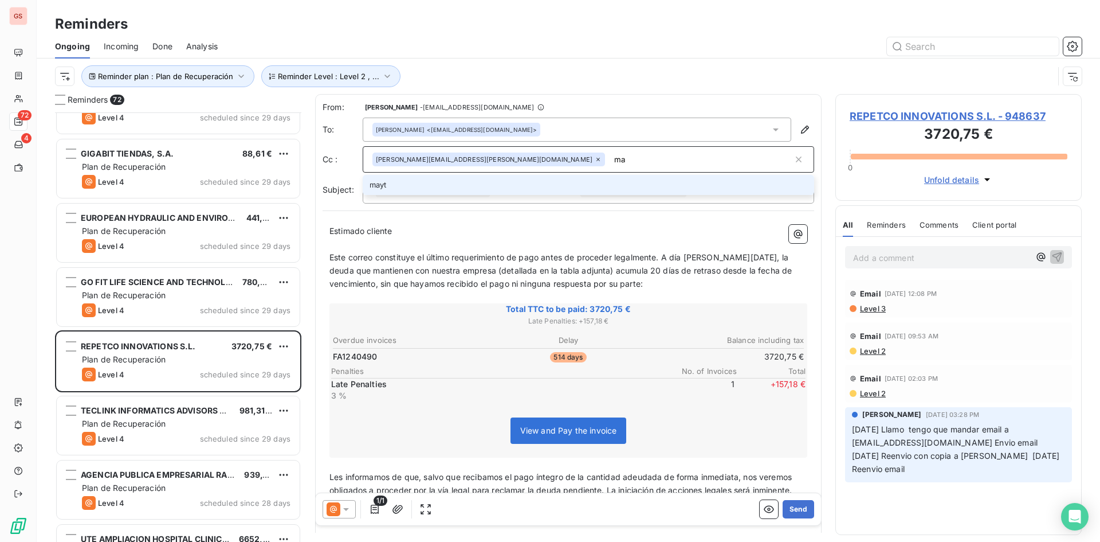
type input "m"
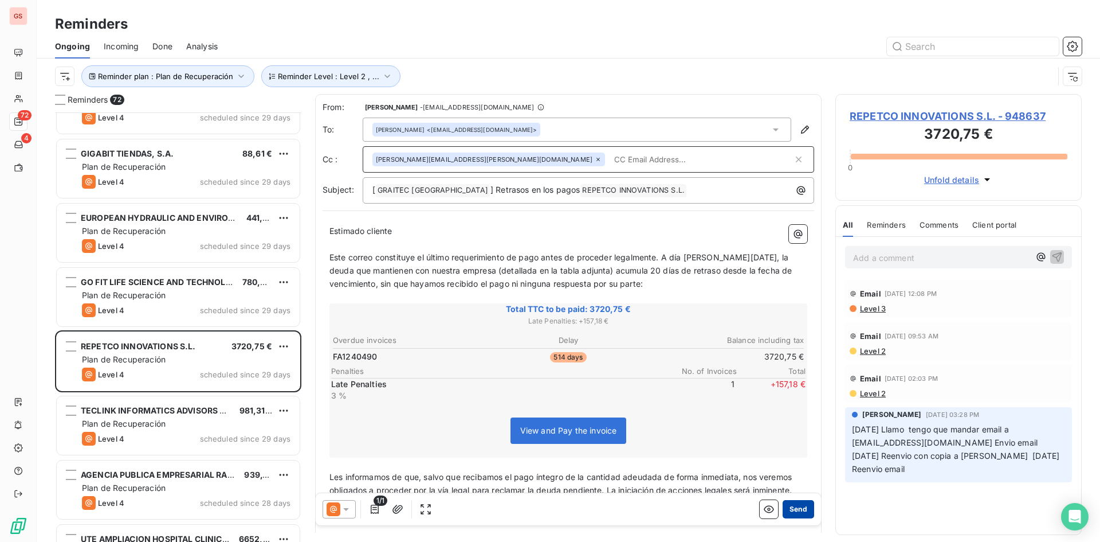
click at [784, 516] on button "Send" at bounding box center [799, 509] width 32 height 18
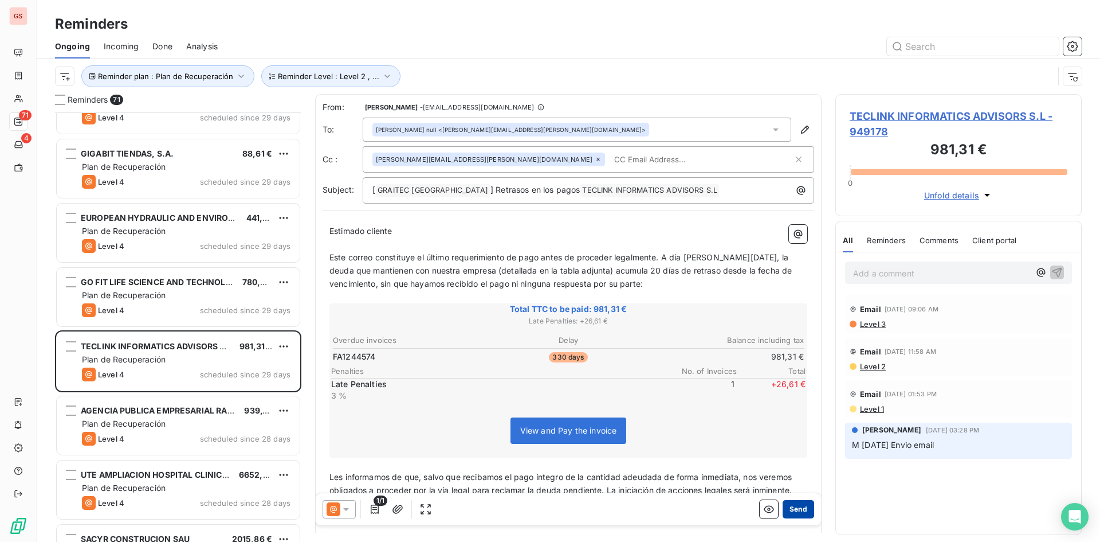
click at [793, 503] on button "Send" at bounding box center [799, 509] width 32 height 18
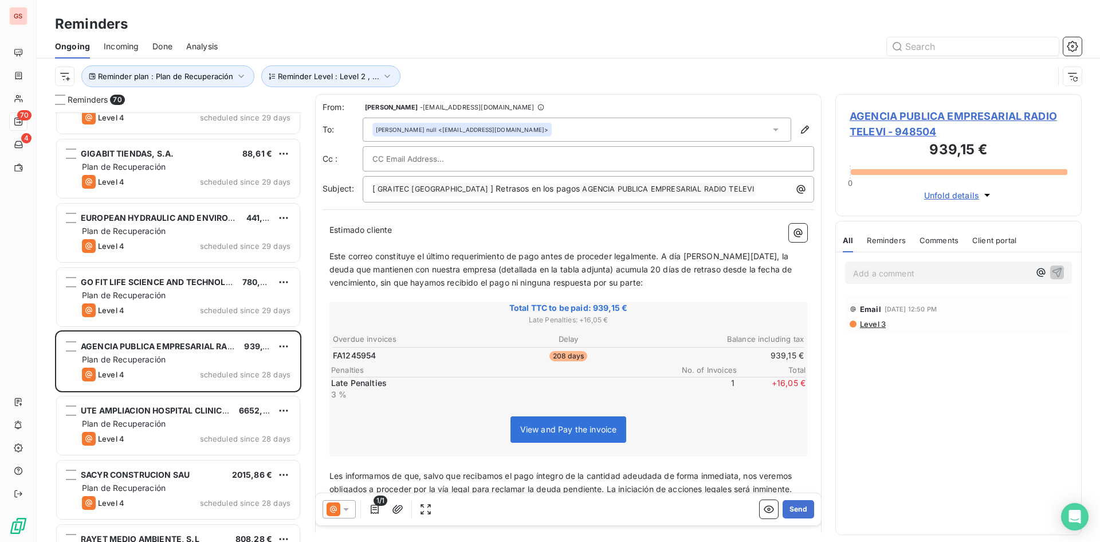
click at [871, 275] on p "Add a comment ﻿" at bounding box center [941, 273] width 177 height 14
click at [916, 125] on span "AGENCIA PUBLICA EMPRESARIAL RADIO TELEVI - 948504" at bounding box center [959, 123] width 218 height 31
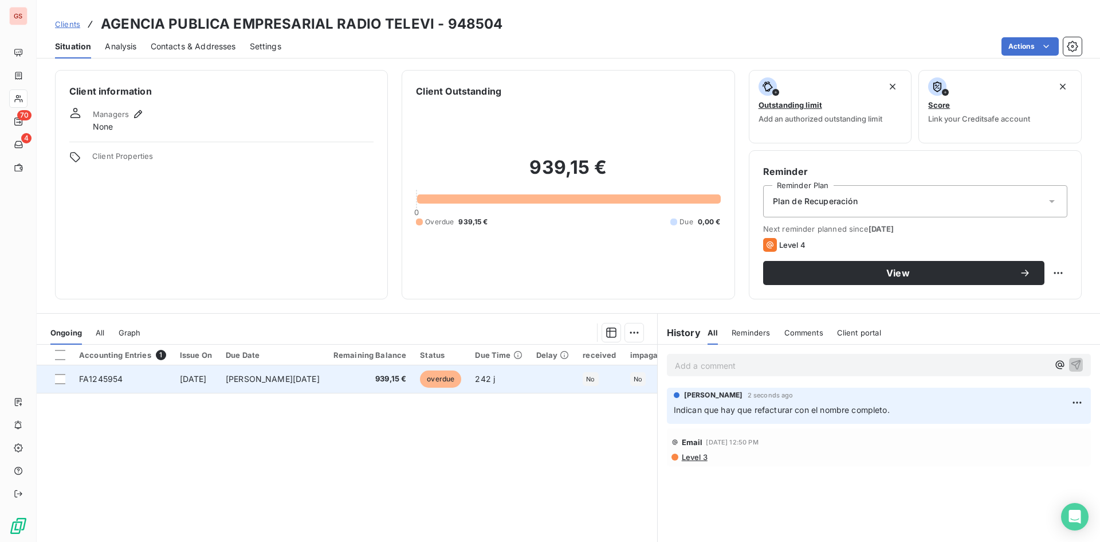
click at [327, 385] on td "939,15 €" at bounding box center [370, 379] width 87 height 28
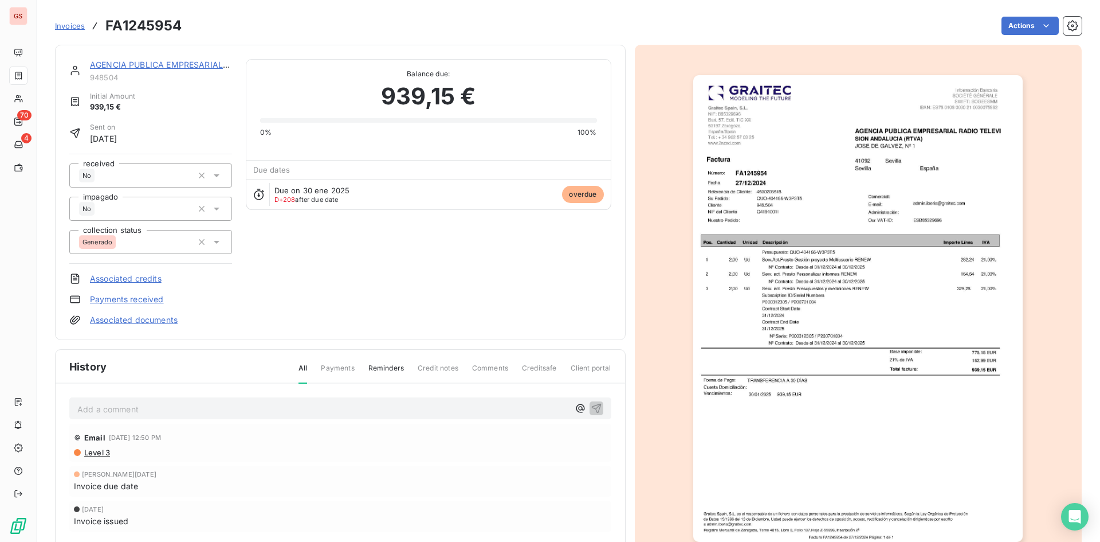
click at [1028, 27] on html "GS 70 4 Invoices FA1245954 Actions AGENCIA PUBLICA EMPRESARIAL RADIO TELEVI 948…" at bounding box center [550, 271] width 1100 height 542
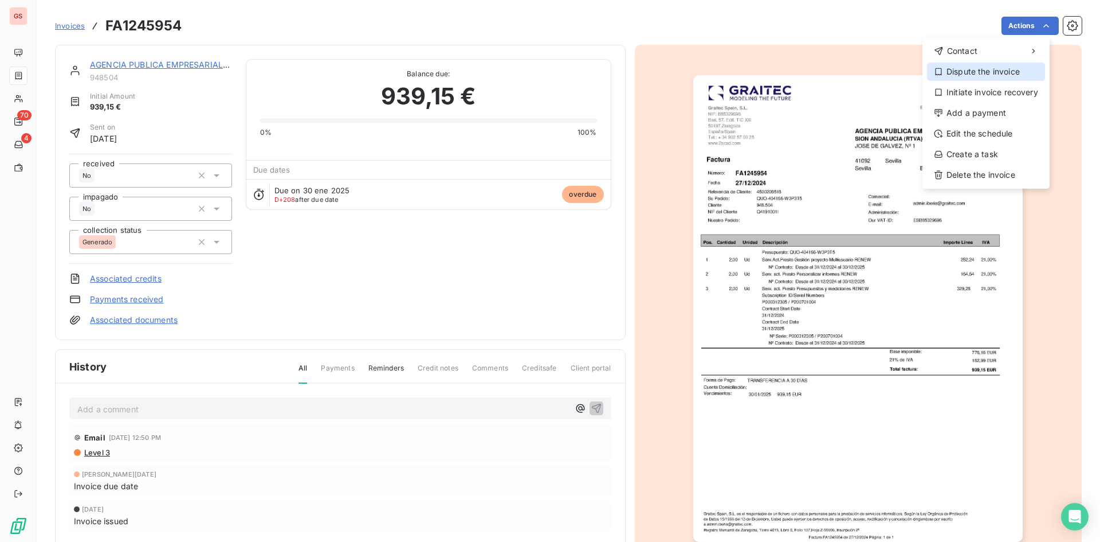
click at [991, 73] on div "Dispute the invoice" at bounding box center [986, 71] width 118 height 18
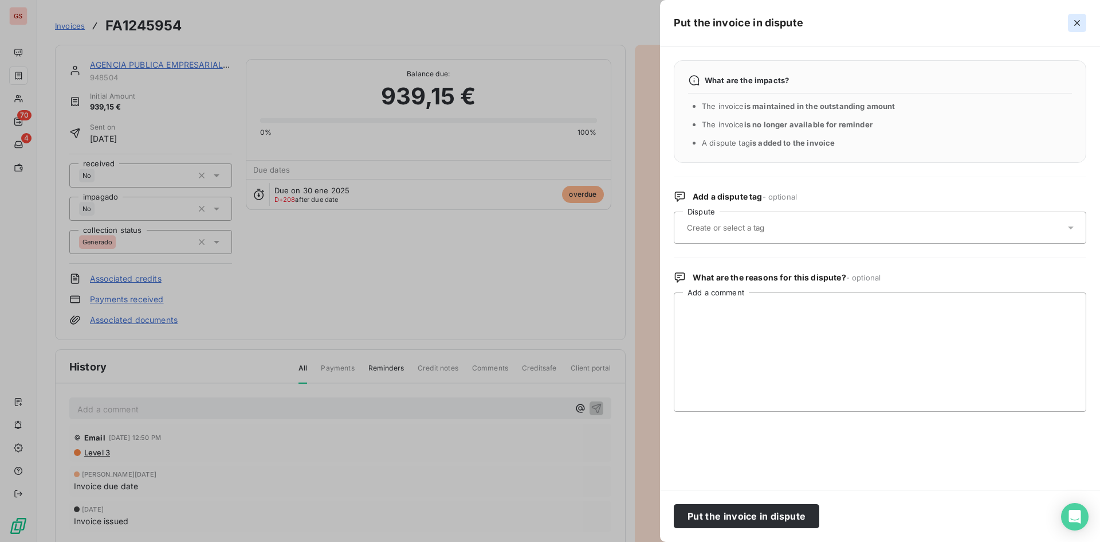
click at [1077, 22] on icon "button" at bounding box center [1078, 23] width 6 height 6
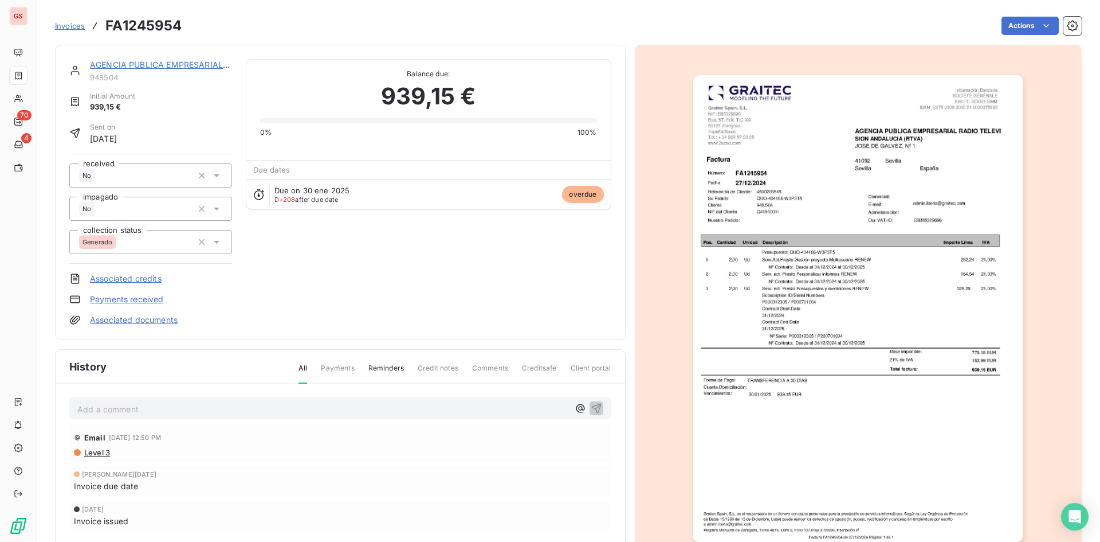
click at [1024, 37] on div "Invoices FA1245954 Actions" at bounding box center [568, 26] width 1027 height 24
click at [1024, 32] on html "GS 70 4 Invoices FA1245954 Actions AGENCIA PUBLICA EMPRESARIAL RADIO TELEVI 948…" at bounding box center [550, 271] width 1100 height 542
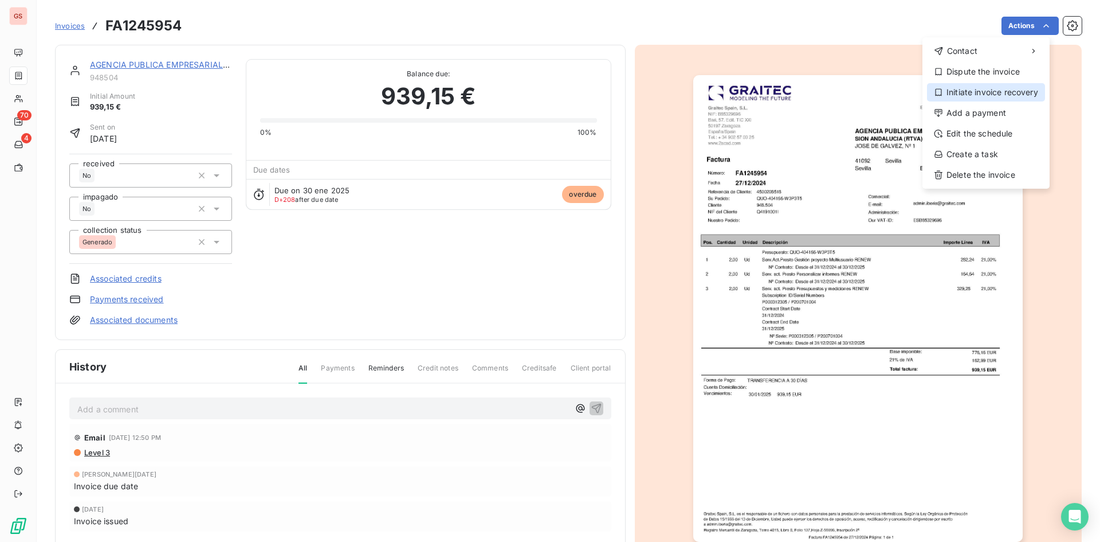
click at [1009, 87] on div "Initiate invoice recovery" at bounding box center [986, 92] width 118 height 18
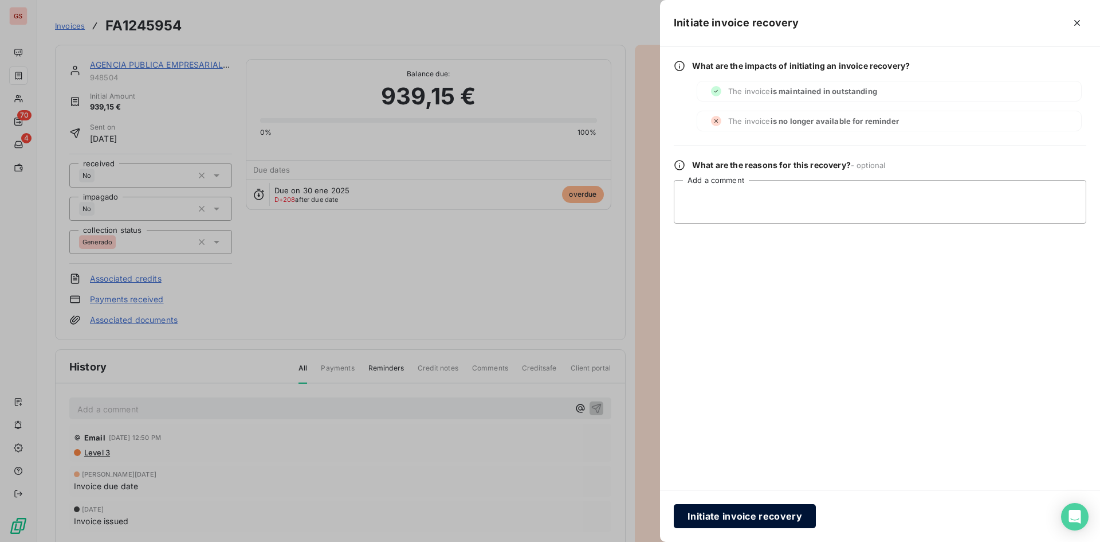
click at [763, 507] on button "Initiate invoice recovery" at bounding box center [745, 516] width 142 height 24
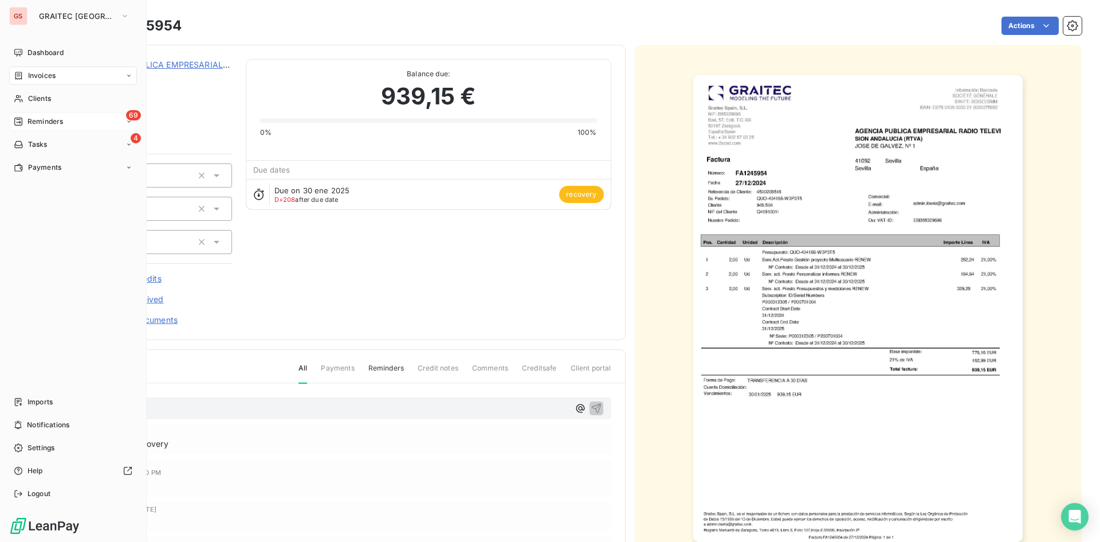
click at [37, 122] on span "Reminders" at bounding box center [46, 121] width 36 height 10
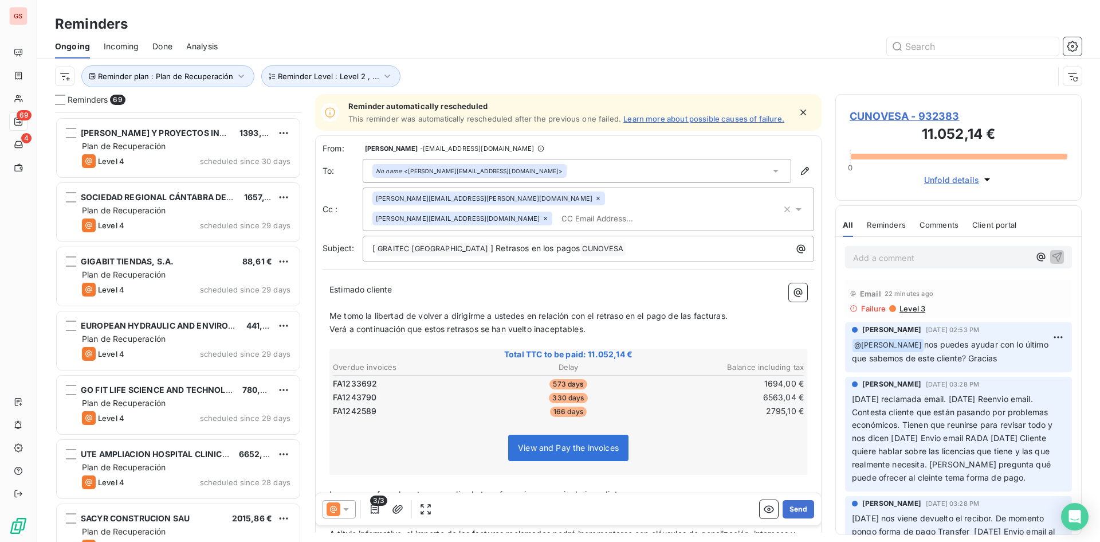
scroll to position [746, 0]
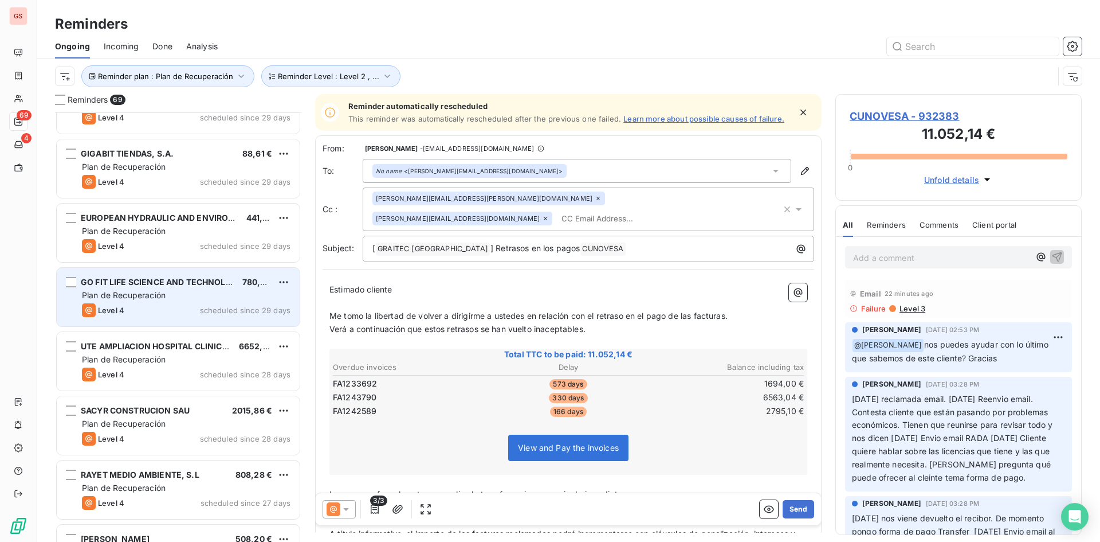
click at [191, 281] on span "GO FIT LIFE SCIENCE AND TECHNOLOGY , S.A" at bounding box center [173, 282] width 184 height 10
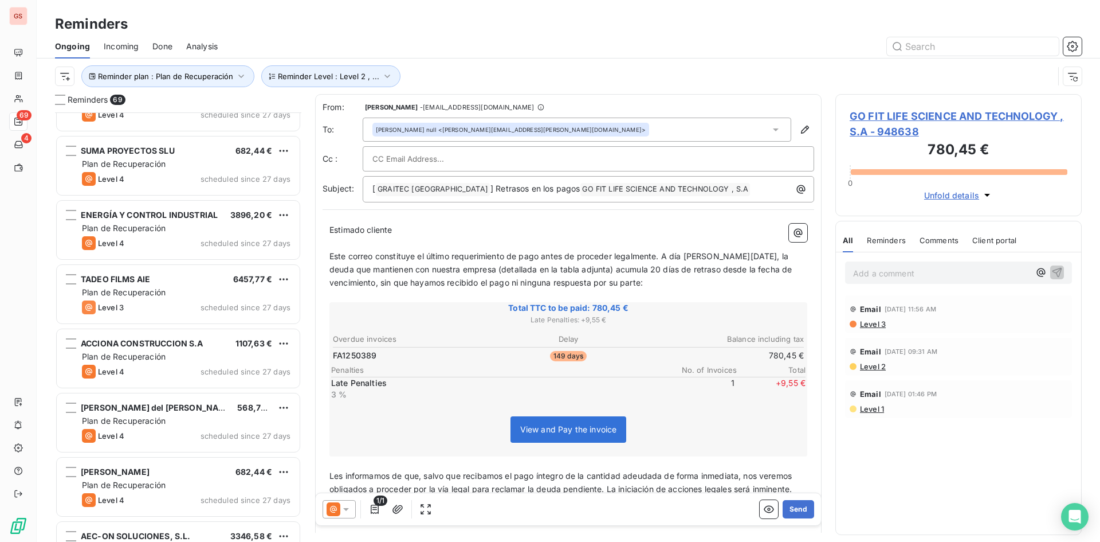
scroll to position [1262, 0]
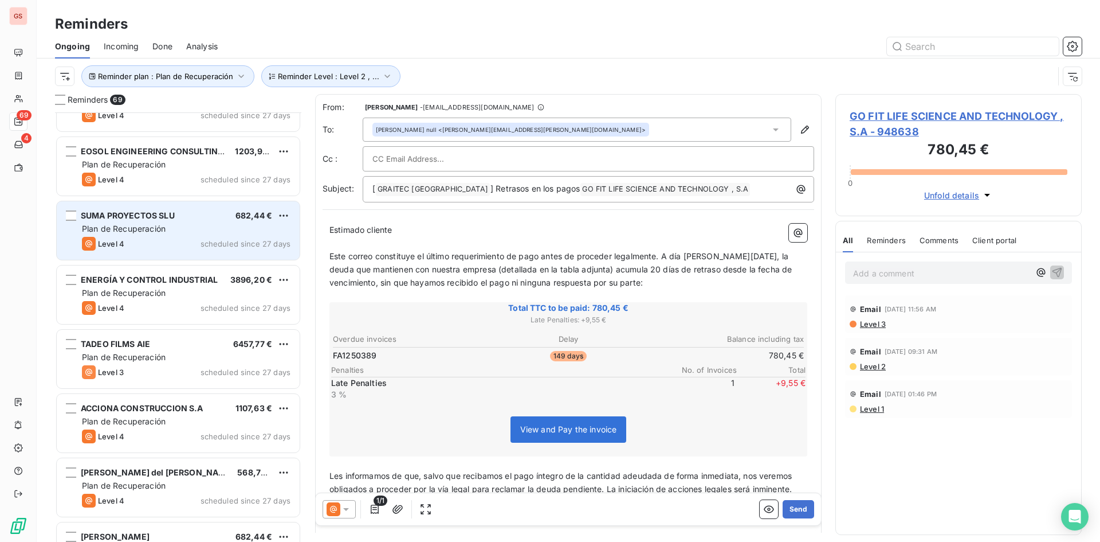
click at [156, 231] on span "Plan de Recuperación" at bounding box center [124, 229] width 84 height 10
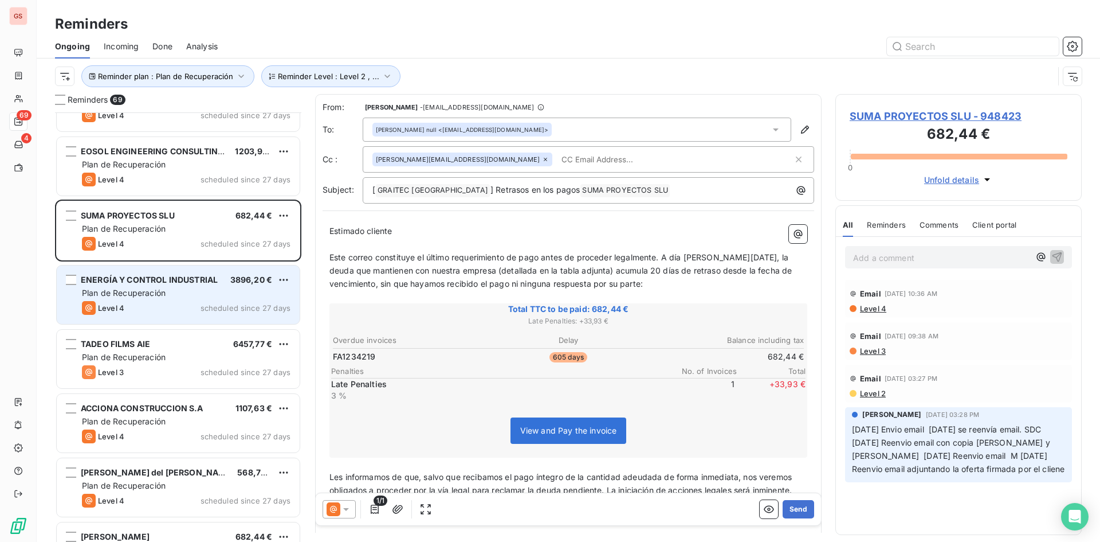
click at [198, 297] on div "Plan de Recuperación" at bounding box center [186, 292] width 209 height 11
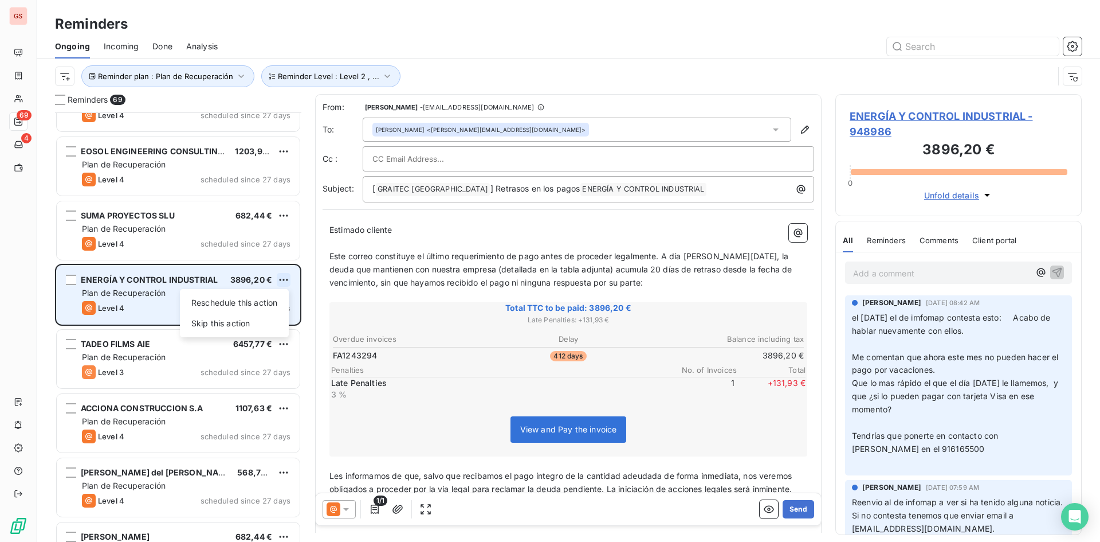
click at [283, 277] on html "GS 69 4 Reminders Ongoing Incoming Done Analysis Reminder plan : Plan de Recupe…" at bounding box center [550, 271] width 1100 height 542
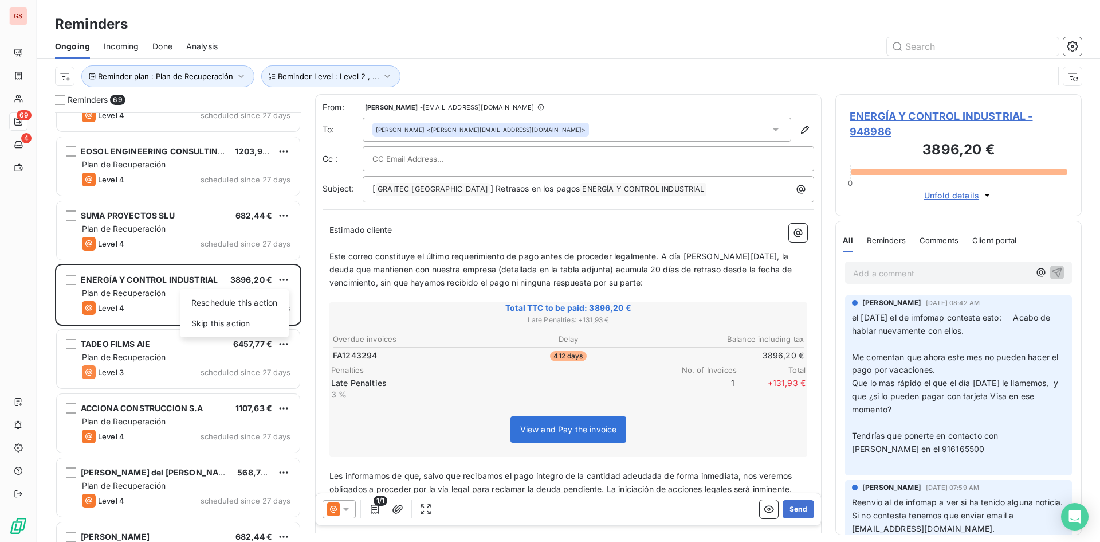
click at [908, 111] on html "GS 69 4 Reminders Ongoing Incoming Done Analysis Reminder plan : Plan de Recupe…" at bounding box center [550, 271] width 1100 height 542
click at [920, 120] on span "ENERGÍA Y CONTROL INDUSTRIAL - 948986" at bounding box center [959, 123] width 218 height 31
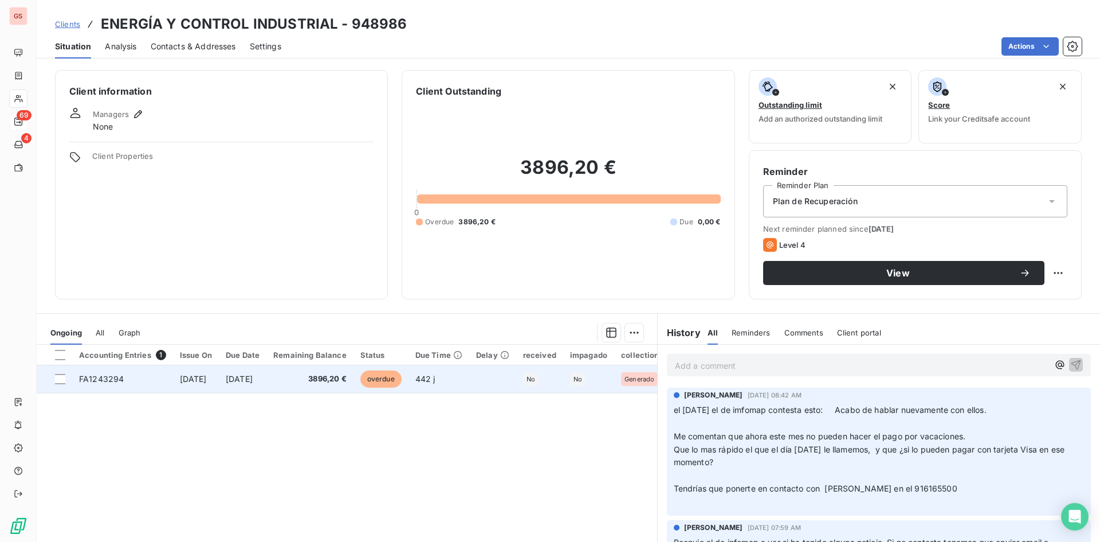
click at [399, 374] on span "overdue" at bounding box center [381, 378] width 41 height 17
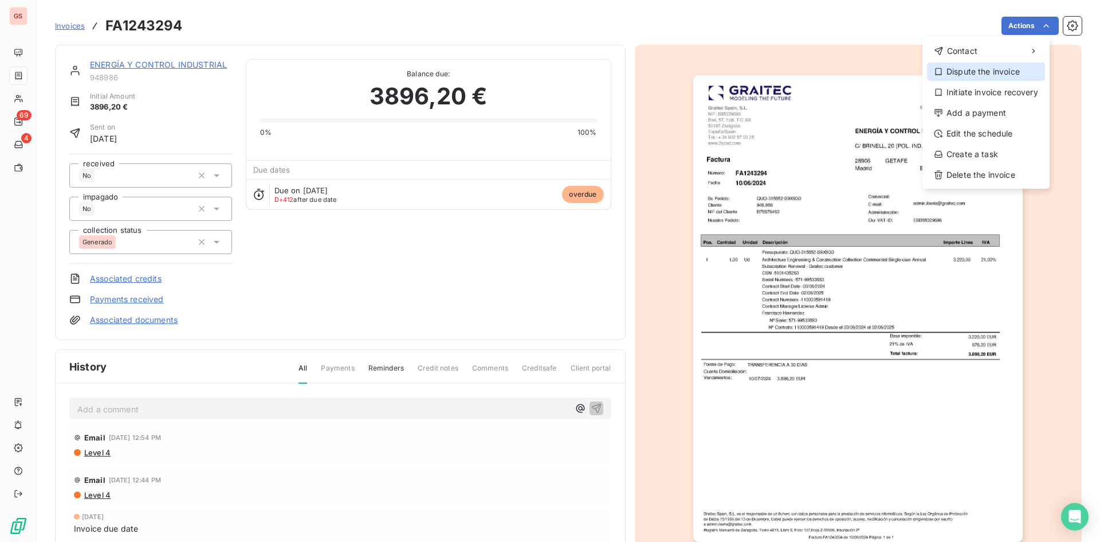
click at [995, 77] on div "Dispute the invoice" at bounding box center [986, 71] width 118 height 18
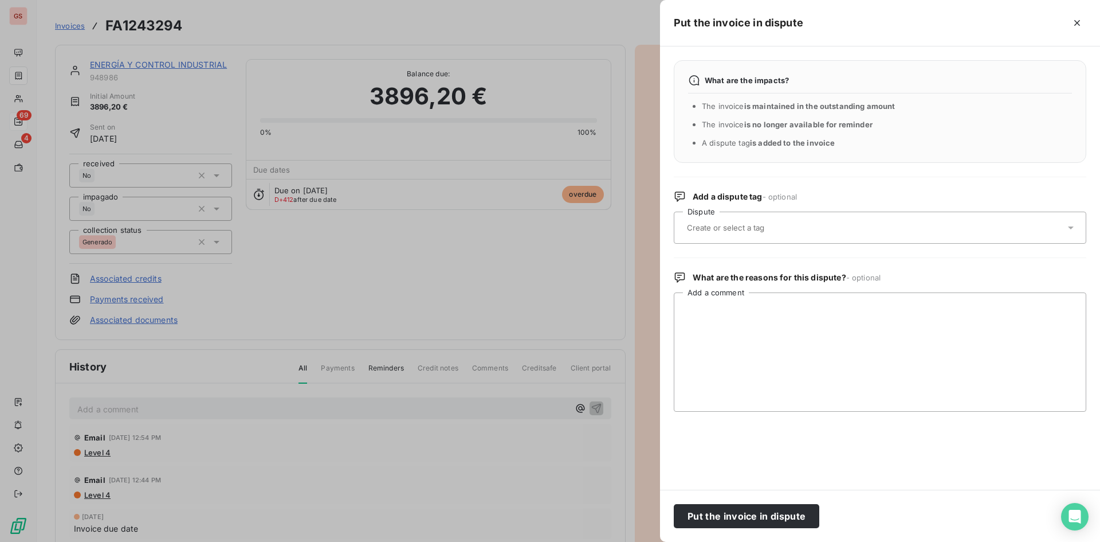
click at [1071, 23] on button "button" at bounding box center [1077, 23] width 18 height 18
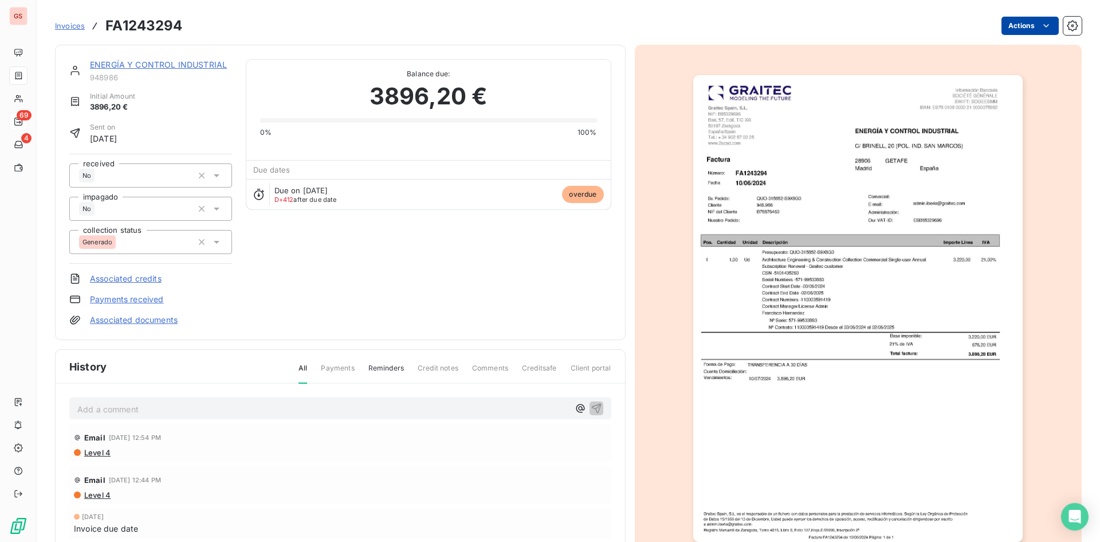
click at [1045, 21] on html "GS 69 4 Invoices FA1243294 Actions ENERGÍA Y CONTROL INDUSTRIAL 948986 Initial …" at bounding box center [550, 271] width 1100 height 542
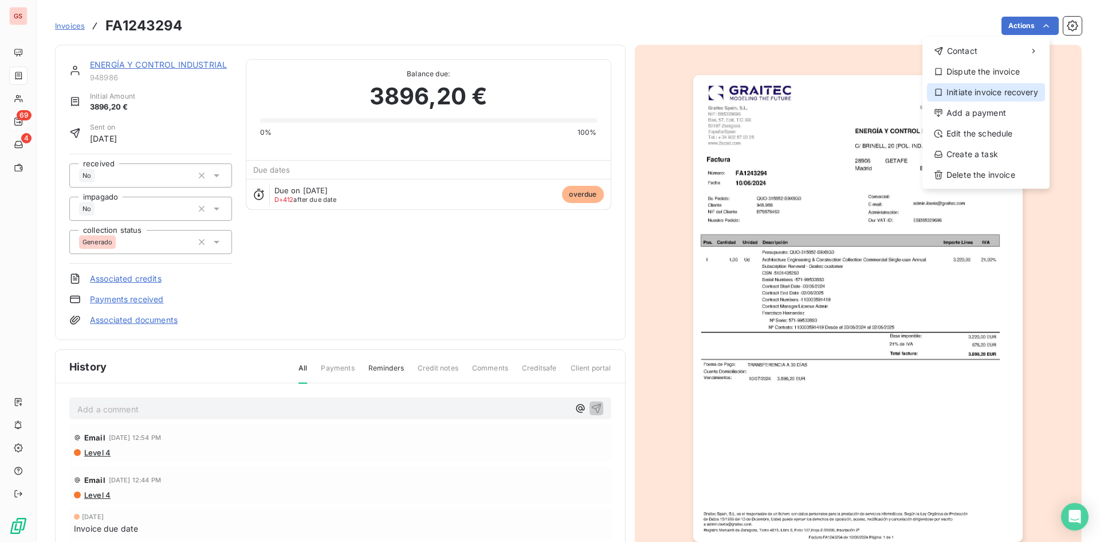
click at [1005, 92] on div "Initiate invoice recovery" at bounding box center [986, 92] width 118 height 18
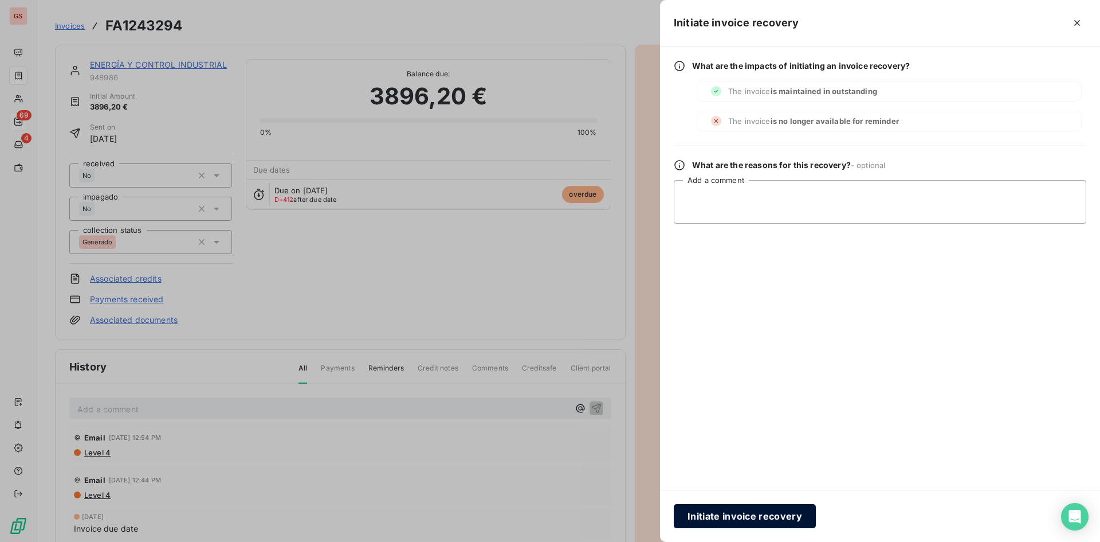
click at [735, 520] on button "Initiate invoice recovery" at bounding box center [745, 516] width 142 height 24
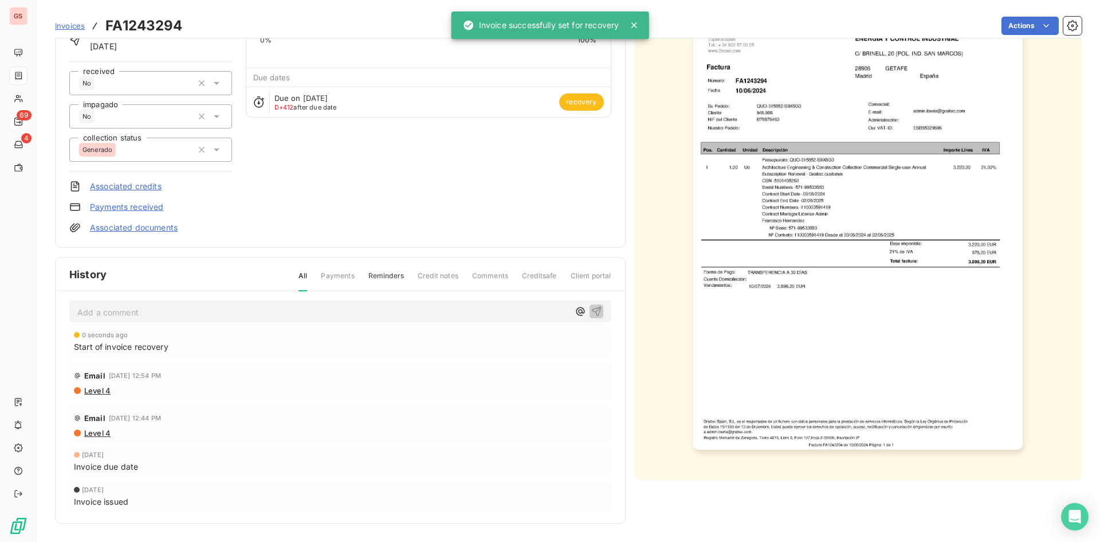
scroll to position [6, 0]
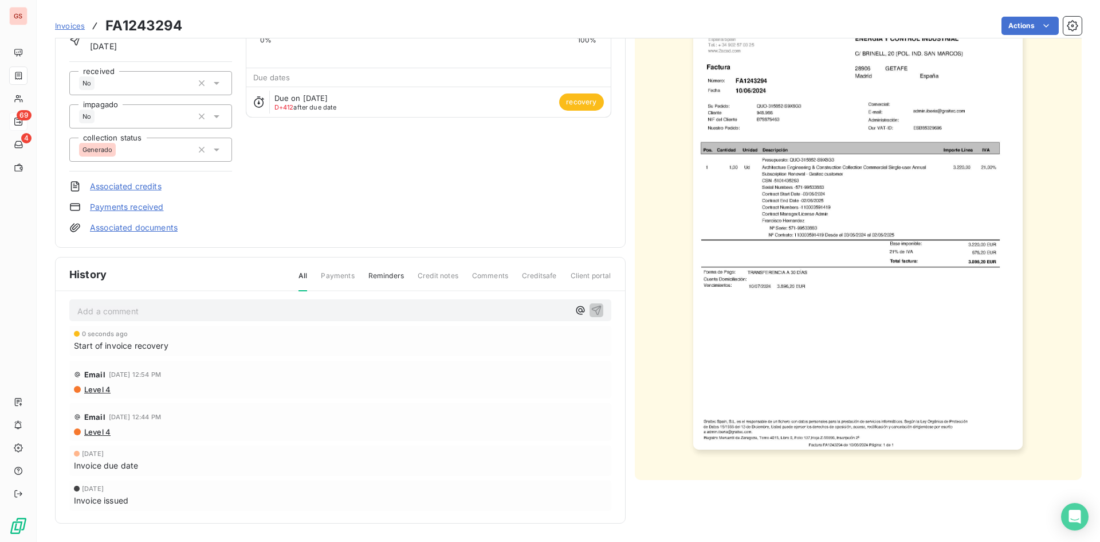
click at [268, 303] on div "Add a comment ﻿" at bounding box center [323, 310] width 492 height 15
click at [265, 312] on p "Add a comment ﻿" at bounding box center [323, 311] width 492 height 14
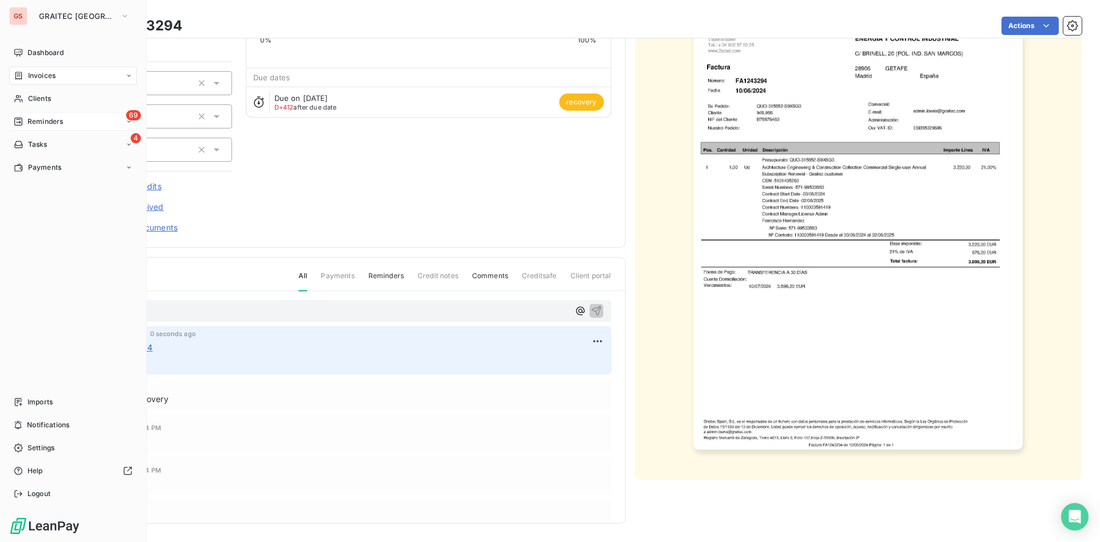
click at [26, 79] on div "Invoices" at bounding box center [35, 75] width 42 height 10
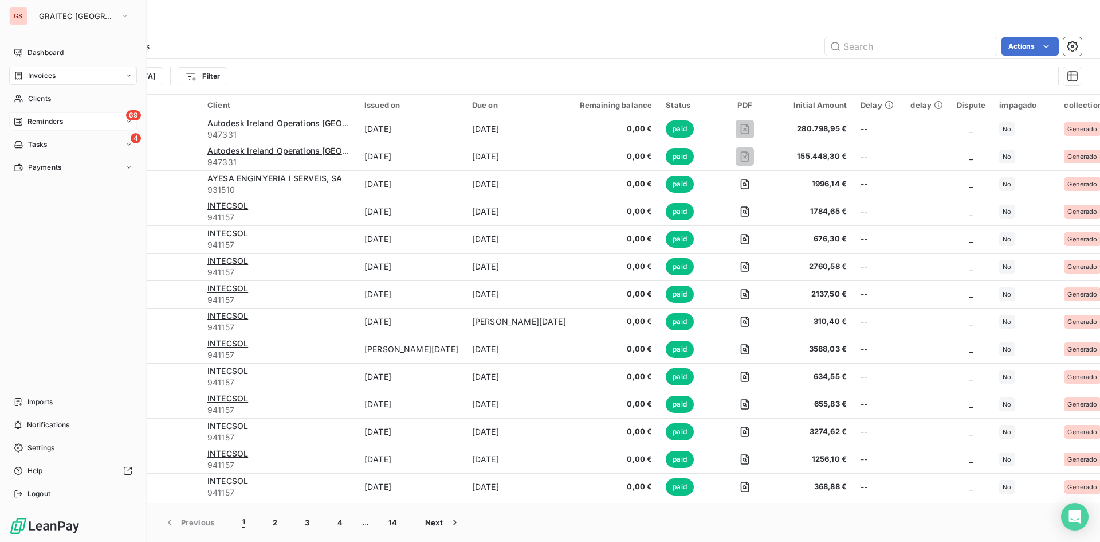
click at [49, 125] on span "Reminders" at bounding box center [46, 121] width 36 height 10
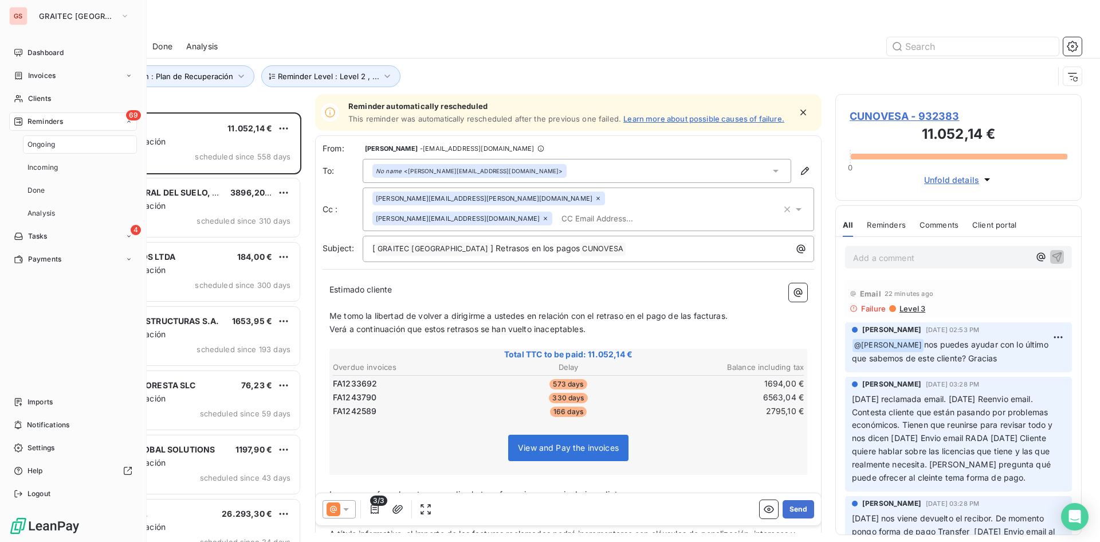
scroll to position [421, 238]
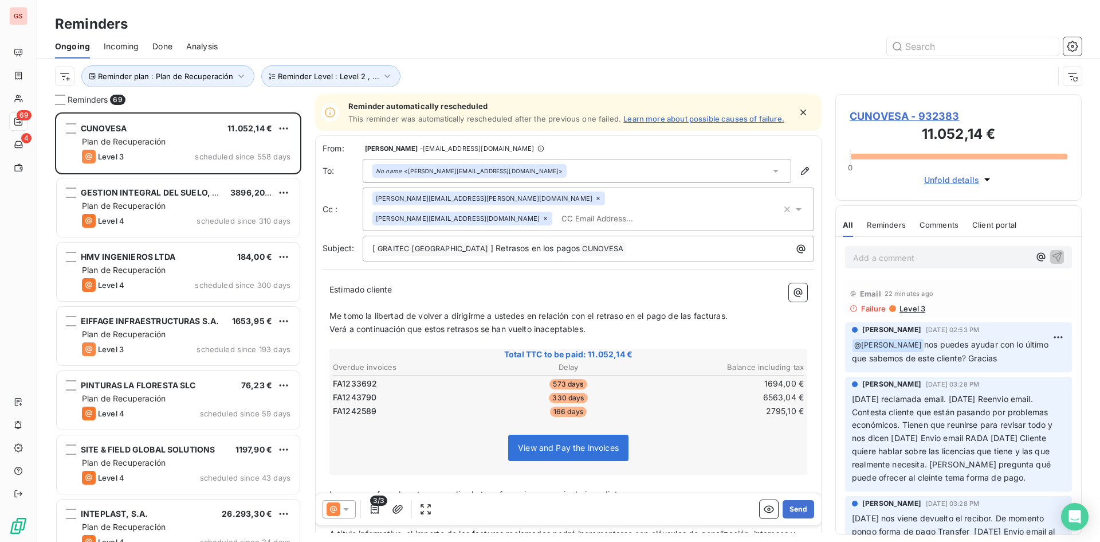
click at [164, 50] on span "Done" at bounding box center [162, 46] width 20 height 11
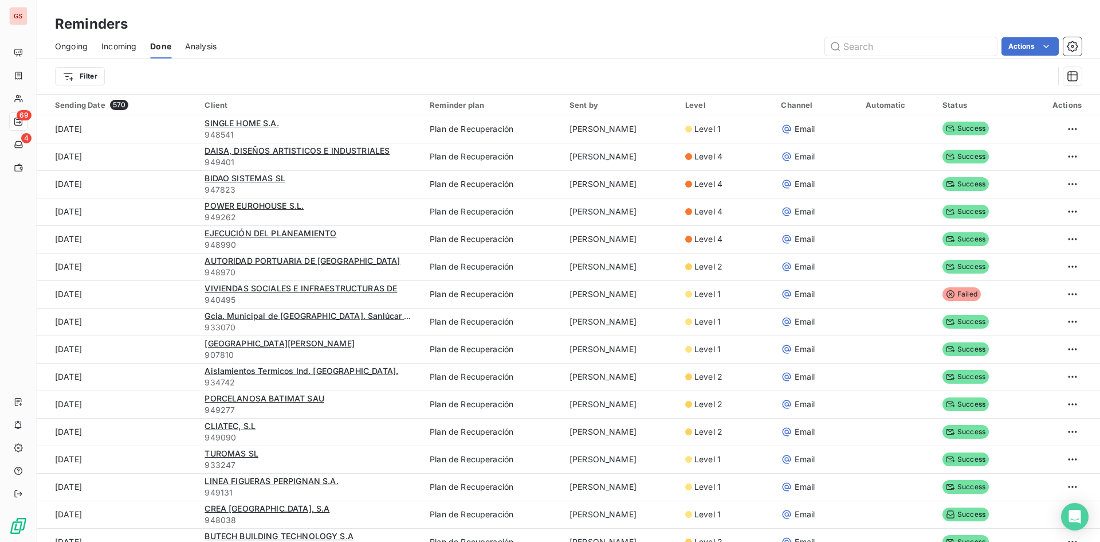
click at [213, 47] on span "Analysis" at bounding box center [201, 46] width 32 height 11
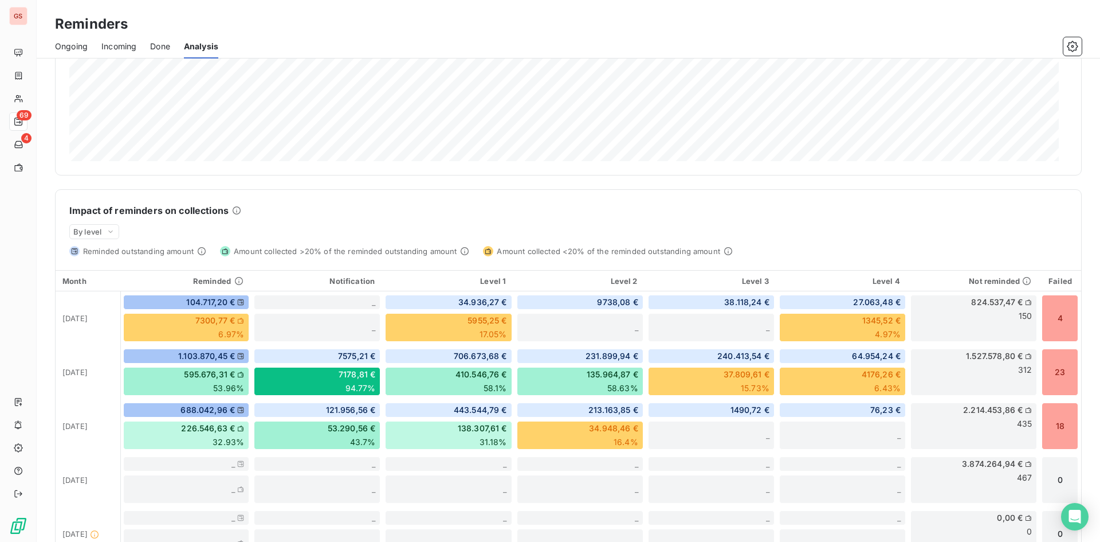
scroll to position [207, 0]
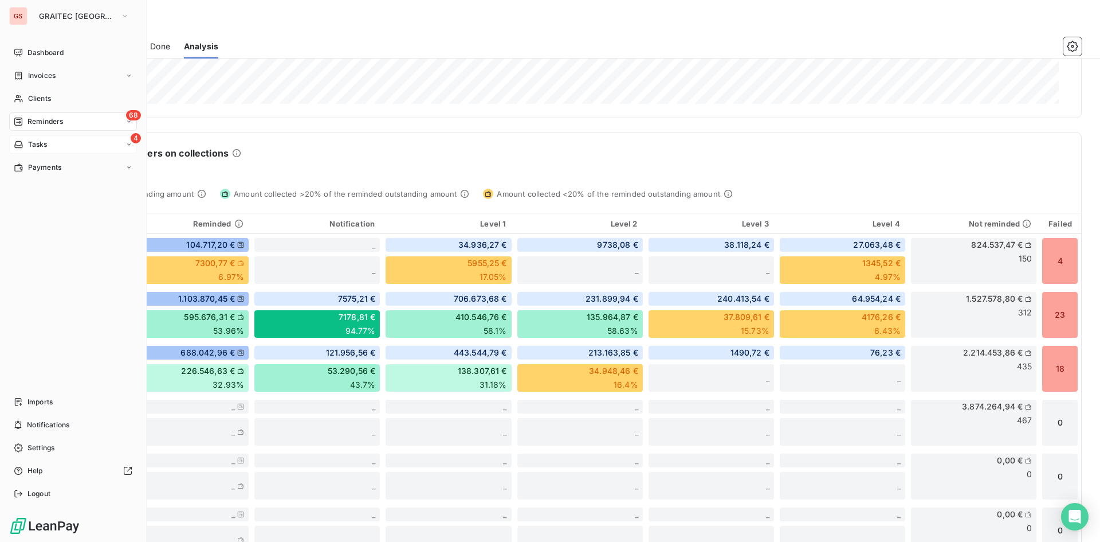
click at [27, 139] on div "Tasks" at bounding box center [31, 144] width 34 height 10
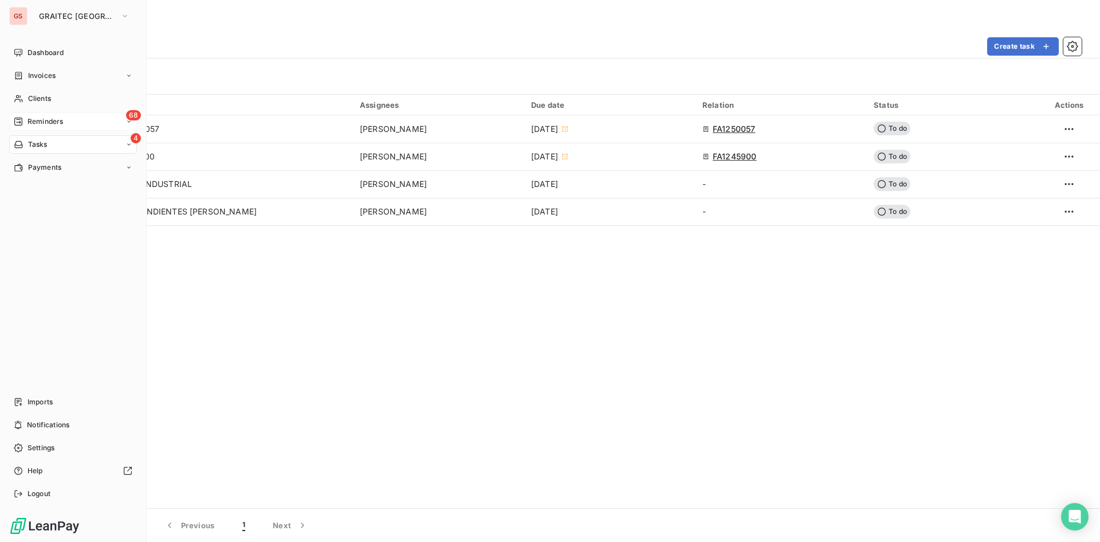
click at [43, 125] on span "Reminders" at bounding box center [46, 121] width 36 height 10
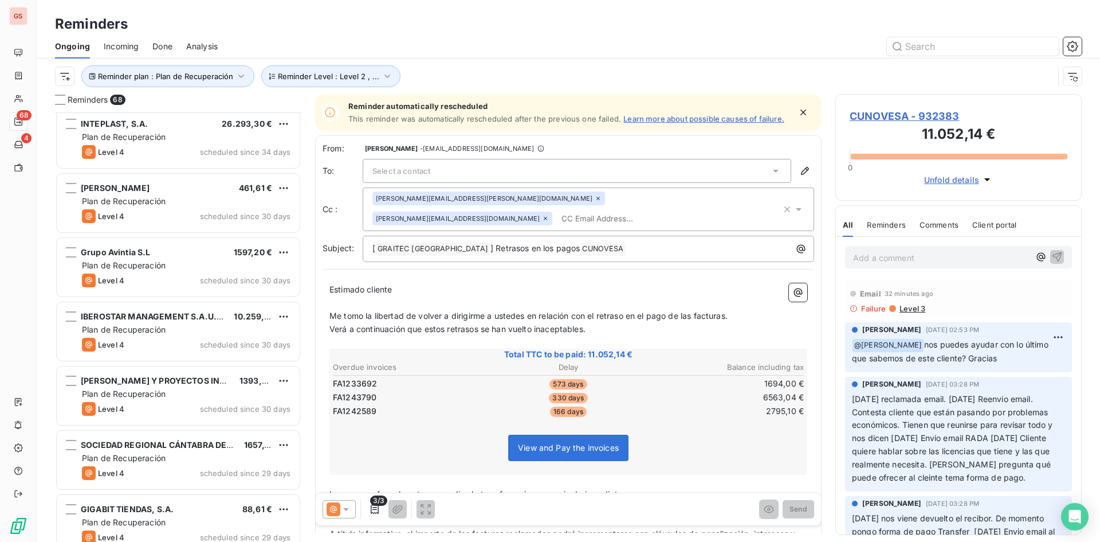
scroll to position [459, 0]
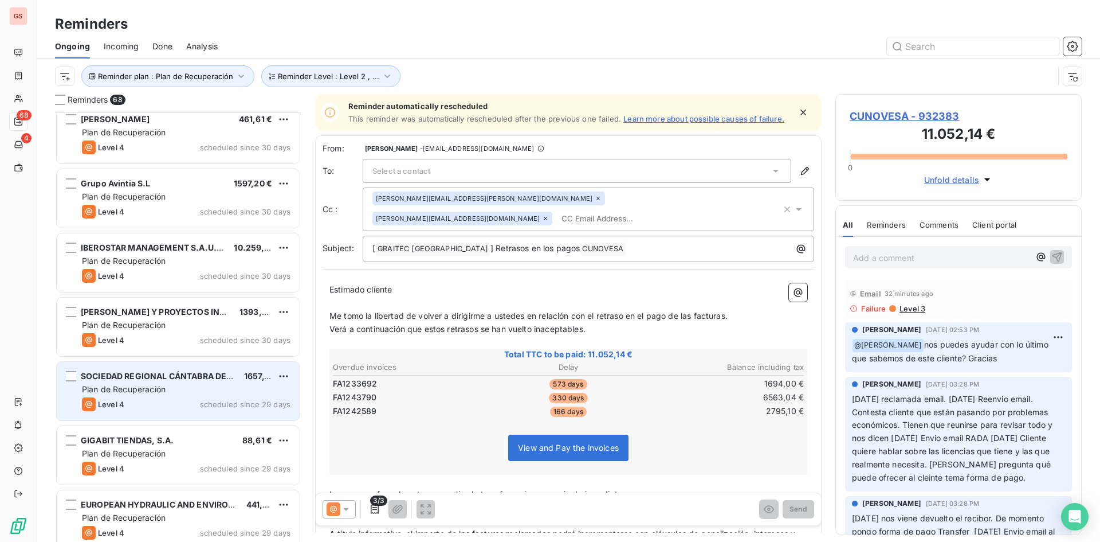
click at [159, 396] on div "SOCIEDAD REGIONAL CÁNTABRA DE PROMOCIÓN 1657,10 € Plan de Recuperación Level 4 …" at bounding box center [178, 391] width 243 height 58
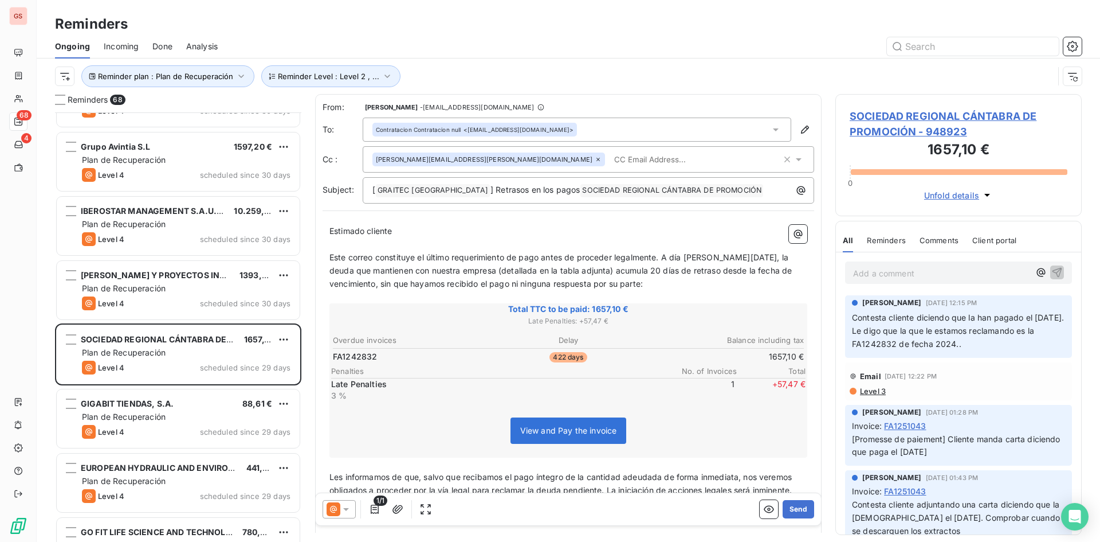
scroll to position [516, 0]
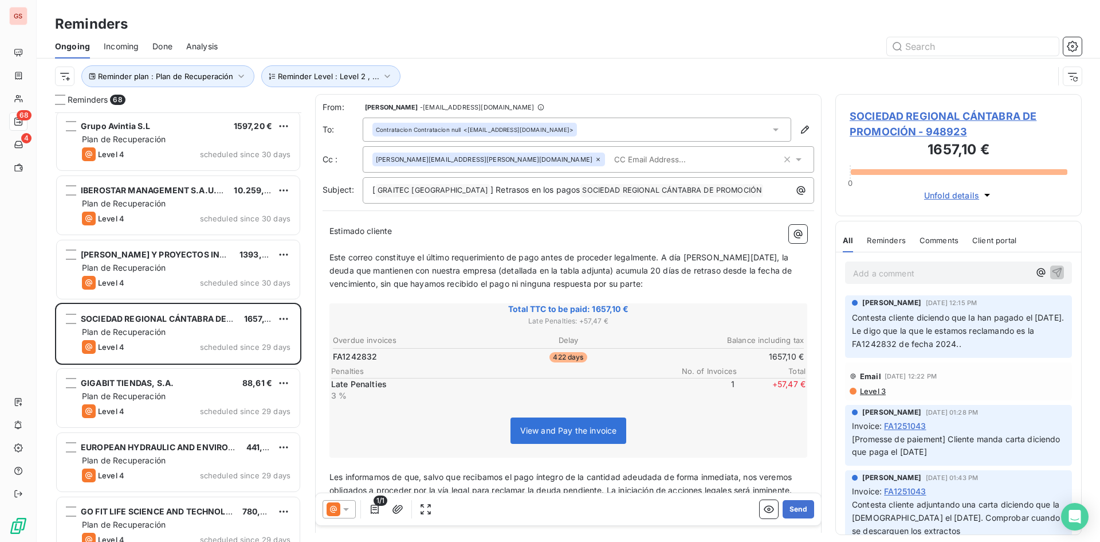
click at [144, 402] on div "GIGABIT TIENDAS, S.A. 88,61 € Plan de Recuperación Level 4 scheduled since 29 d…" at bounding box center [178, 398] width 243 height 58
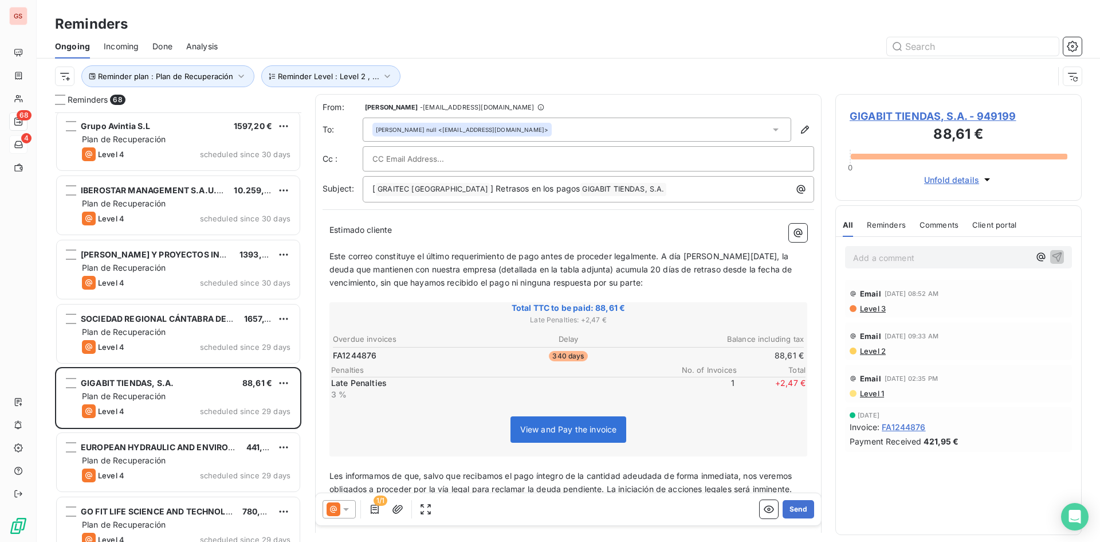
drag, startPoint x: 169, startPoint y: 47, endPoint x: 27, endPoint y: 138, distance: 168.5
click at [169, 47] on span "Done" at bounding box center [162, 46] width 20 height 11
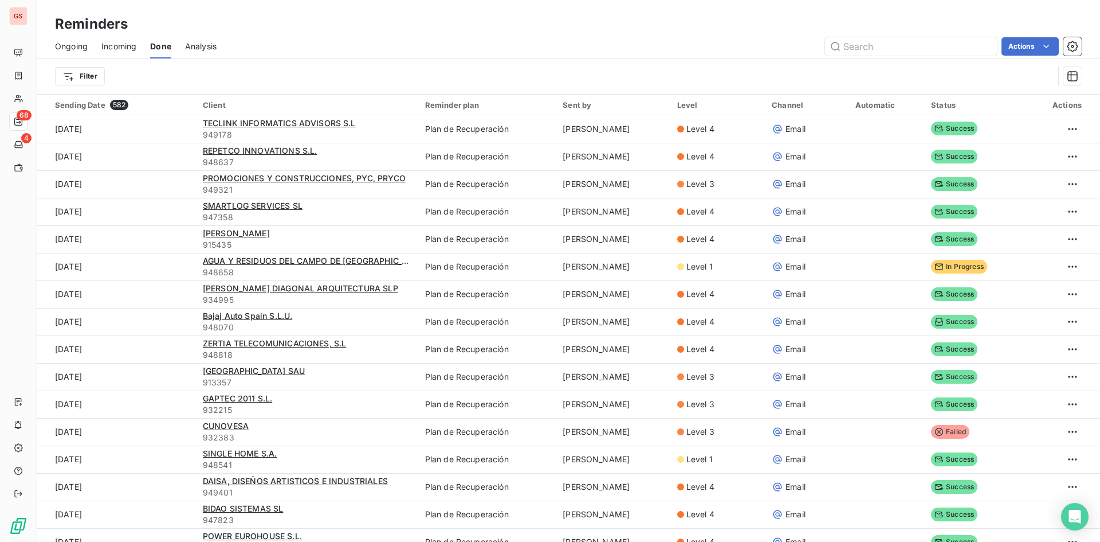
click at [344, 37] on div "Actions" at bounding box center [656, 46] width 852 height 18
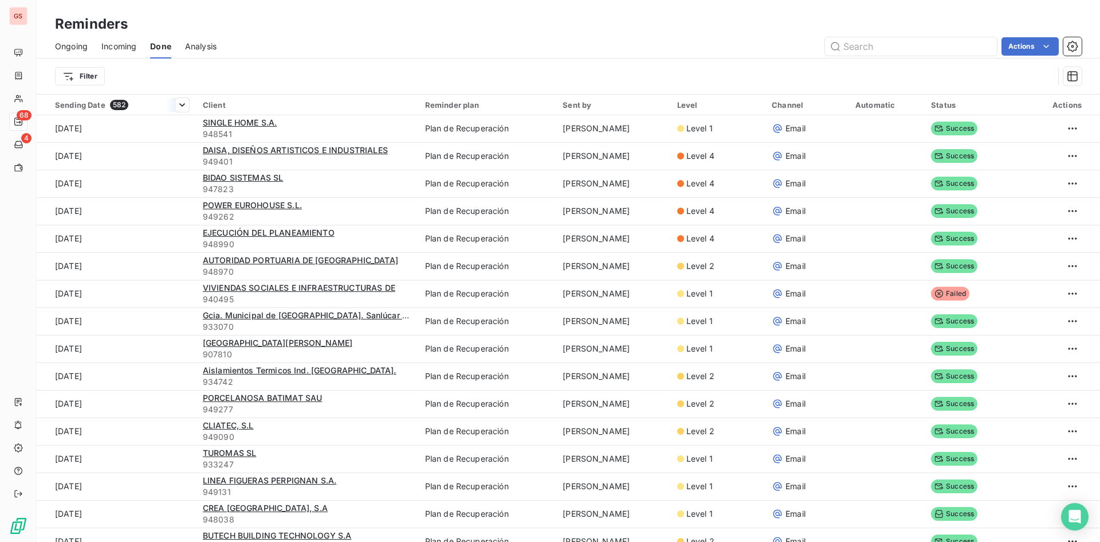
scroll to position [344, 0]
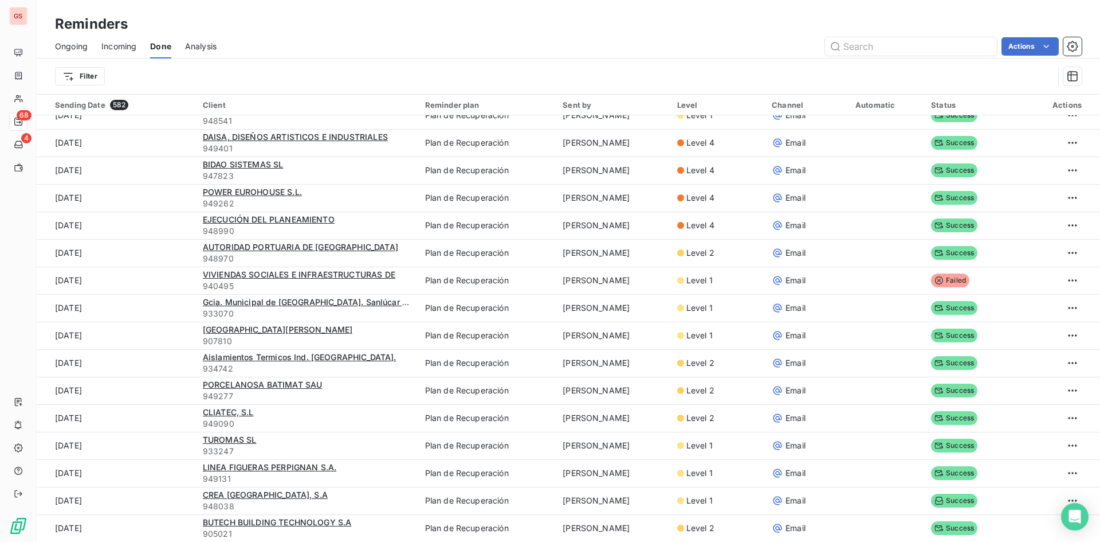
click at [98, 47] on div "Ongoing Incoming Done Analysis Actions" at bounding box center [569, 46] width 1064 height 24
click at [102, 50] on span "Incoming" at bounding box center [118, 46] width 35 height 11
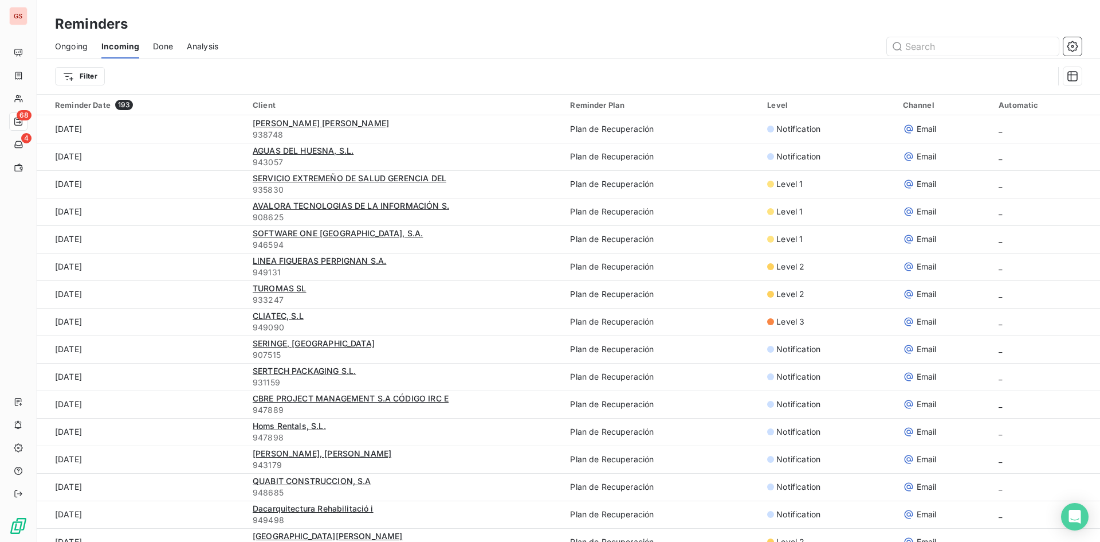
click at [72, 45] on span "Ongoing" at bounding box center [71, 46] width 33 height 11
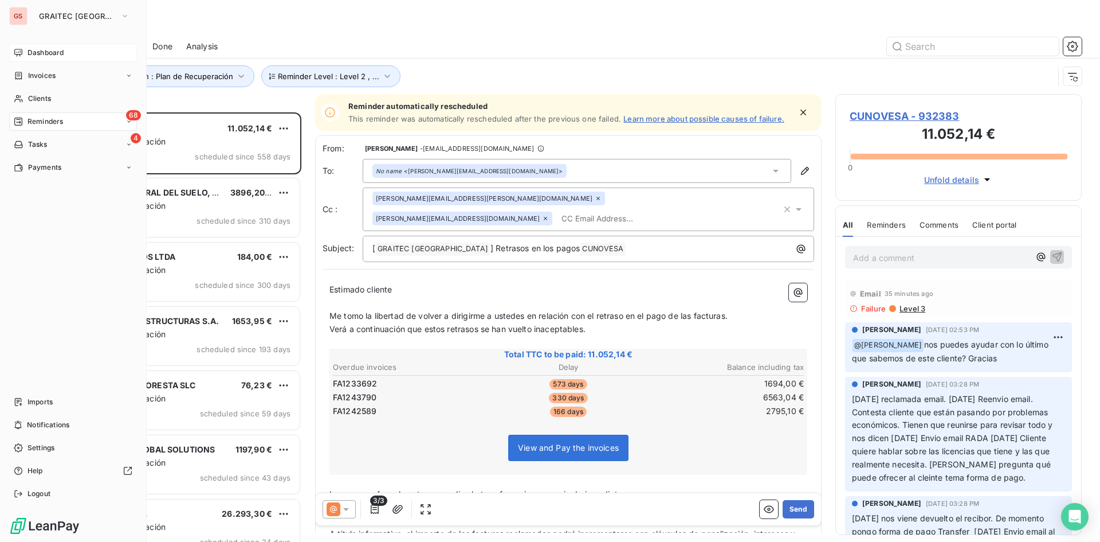
scroll to position [421, 238]
click at [19, 52] on icon at bounding box center [18, 52] width 9 height 9
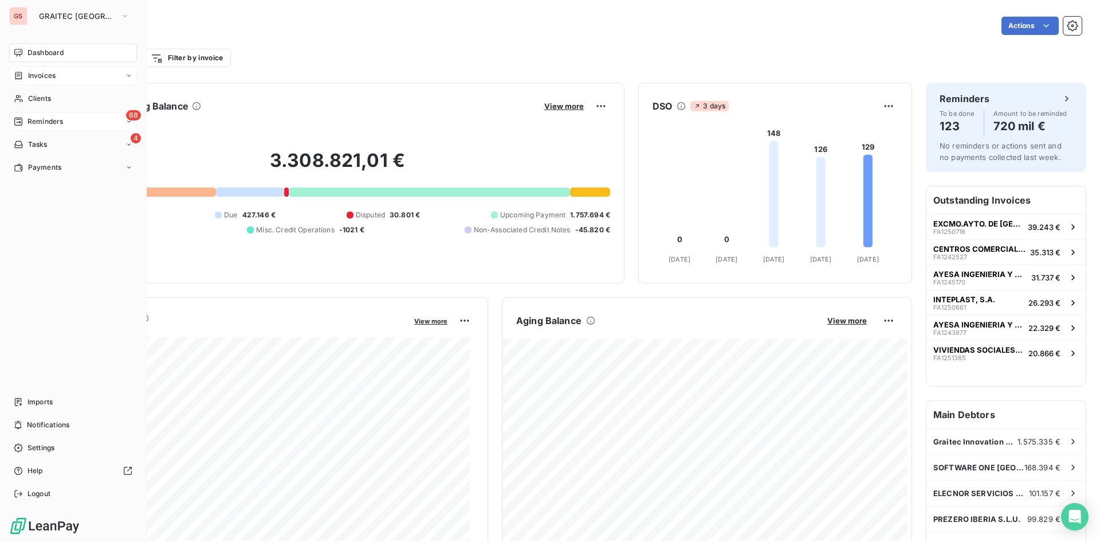
click at [28, 77] on span "Invoices" at bounding box center [42, 75] width 28 height 10
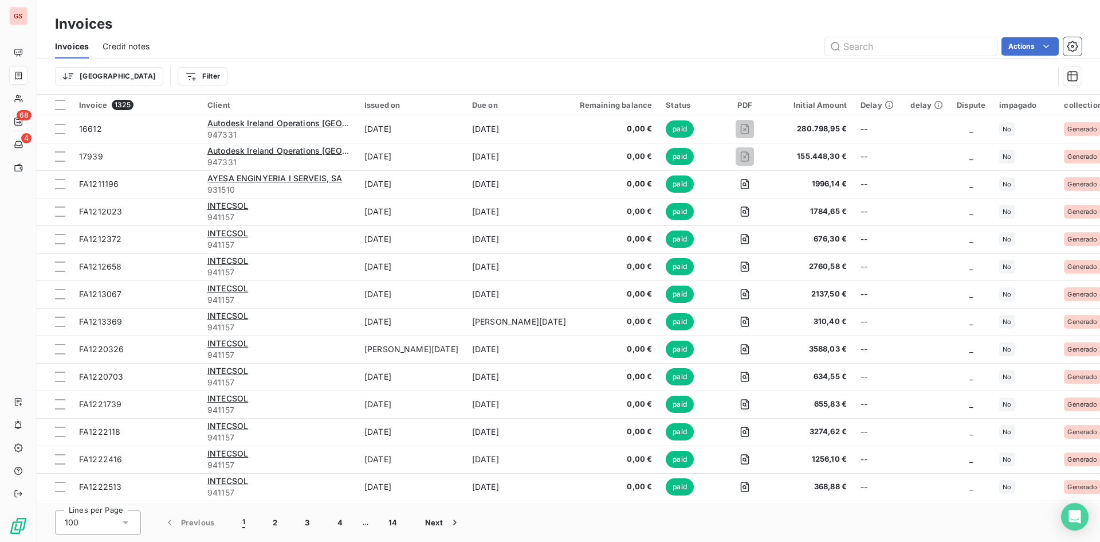
click at [218, 53] on div "Actions" at bounding box center [622, 46] width 919 height 18
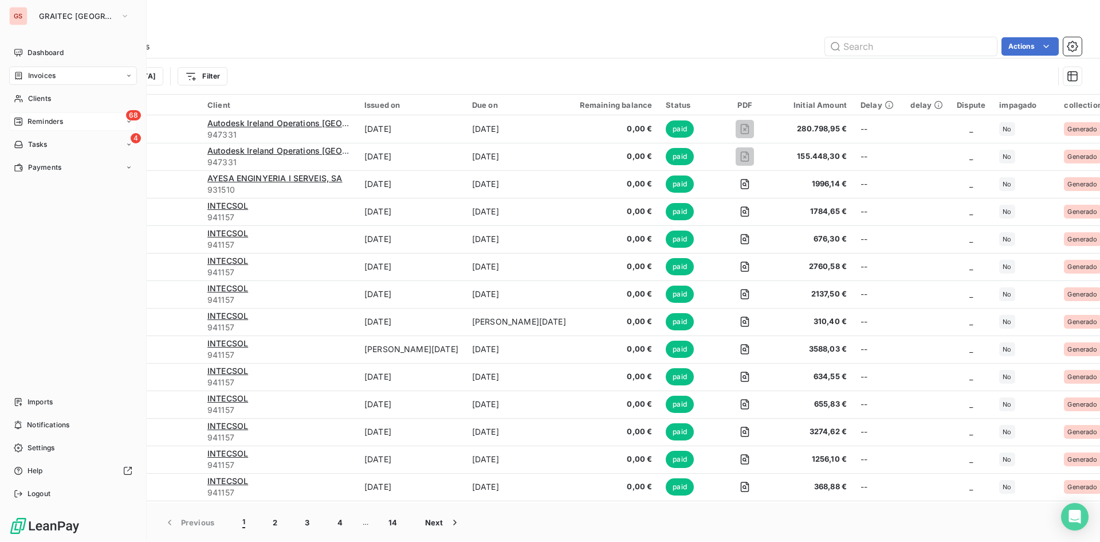
click at [33, 117] on span "Reminders" at bounding box center [46, 121] width 36 height 10
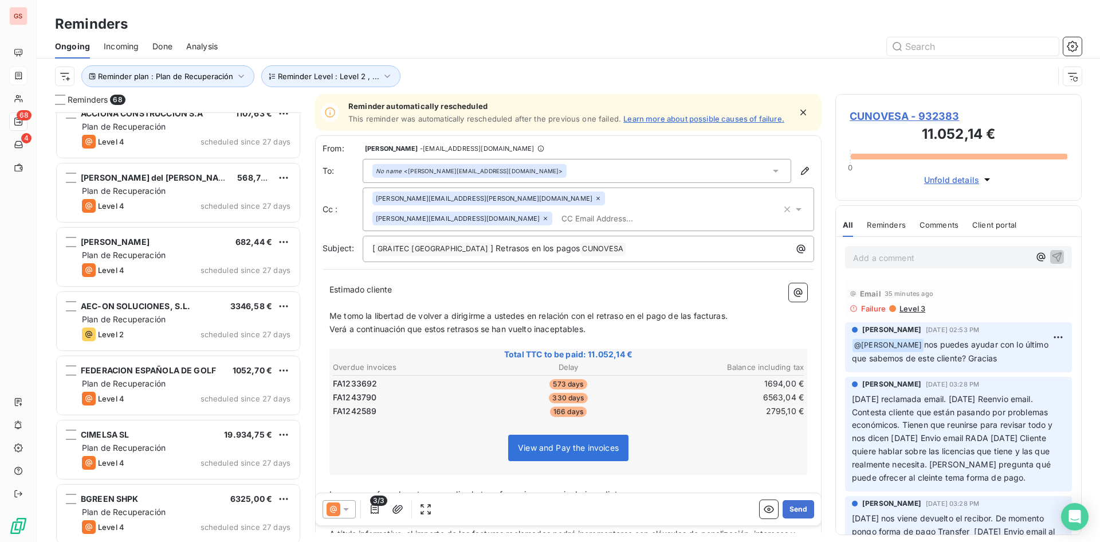
scroll to position [1491, 0]
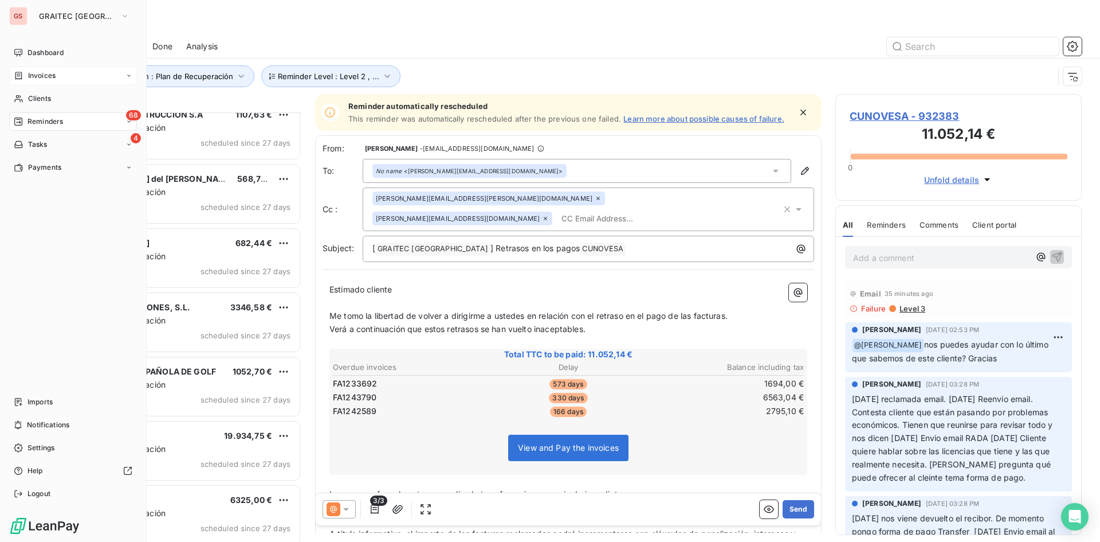
click at [23, 80] on div "Invoices" at bounding box center [35, 75] width 42 height 10
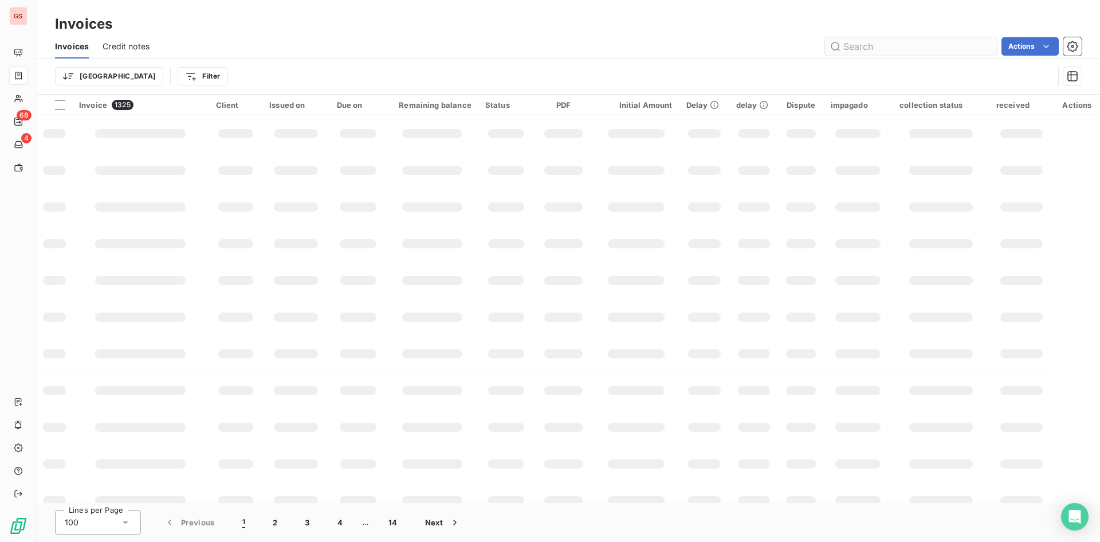
click at [877, 50] on input "text" at bounding box center [911, 46] width 172 height 18
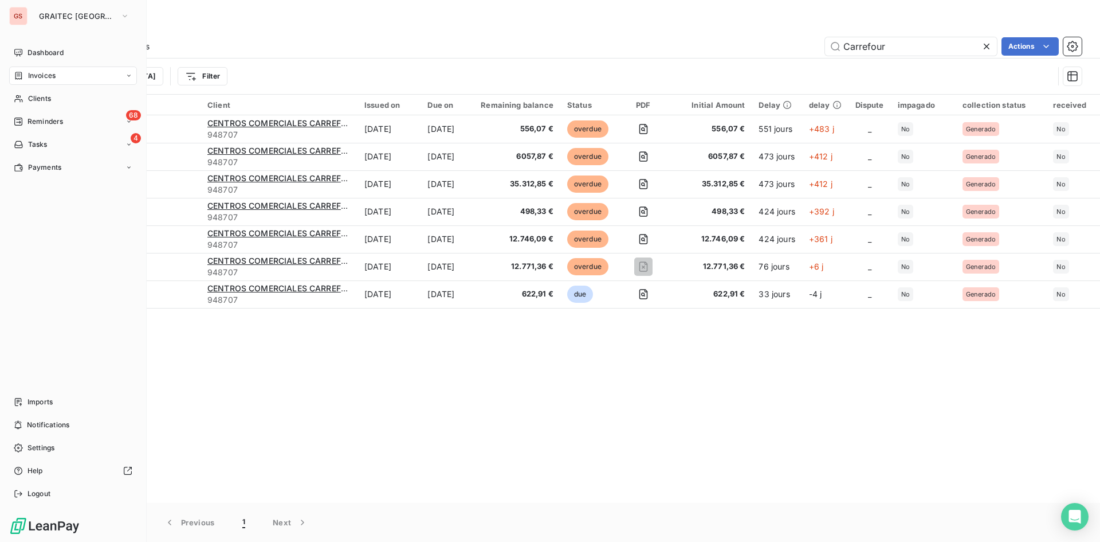
click at [27, 73] on div "Invoices" at bounding box center [35, 75] width 42 height 10
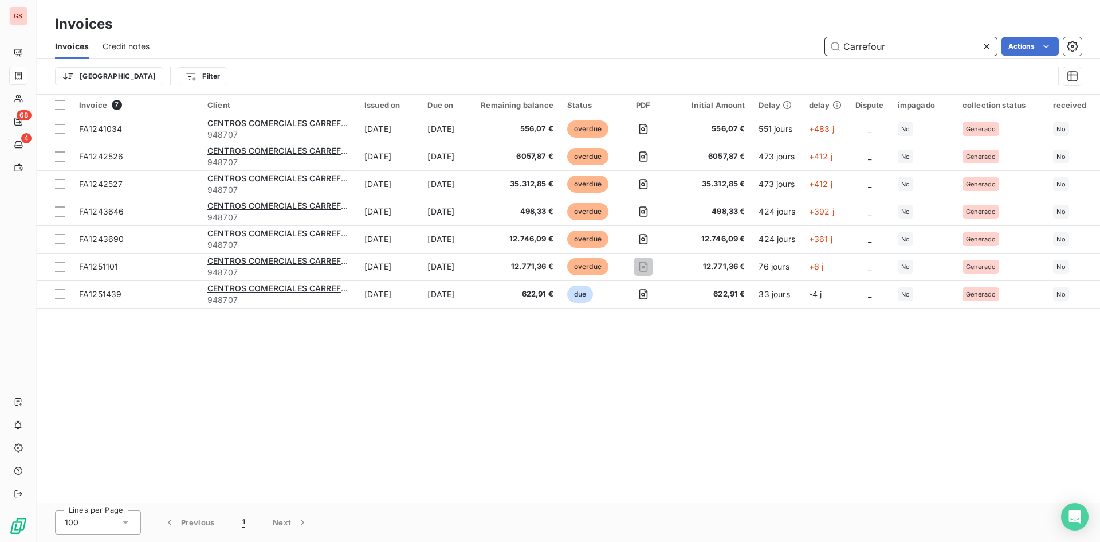
drag, startPoint x: 927, startPoint y: 52, endPoint x: 813, endPoint y: 41, distance: 114.6
click at [814, 41] on div "Carrefour Actions" at bounding box center [622, 46] width 919 height 18
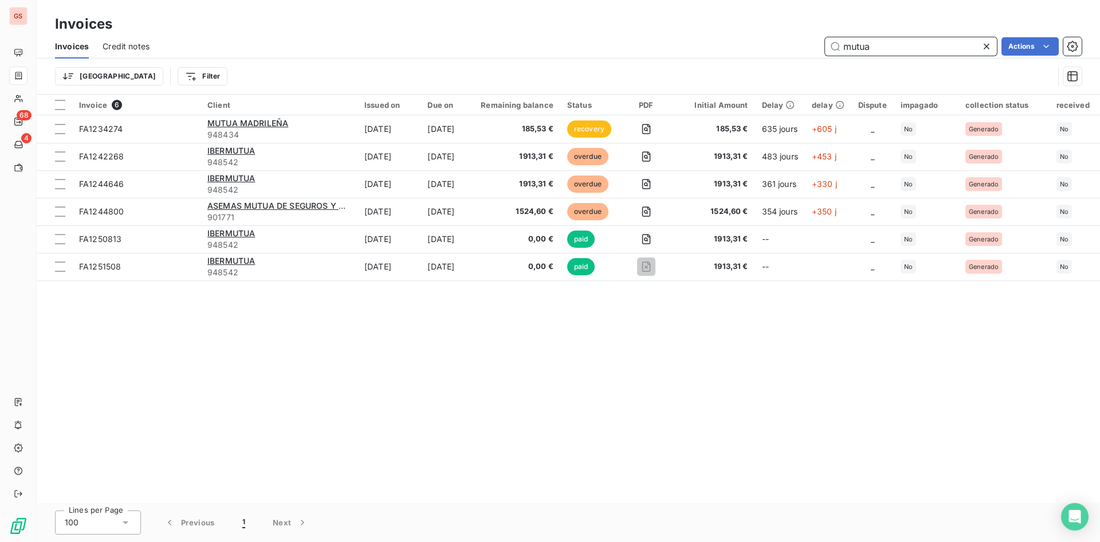
type input "mutua"
click at [981, 48] on icon at bounding box center [986, 46] width 11 height 11
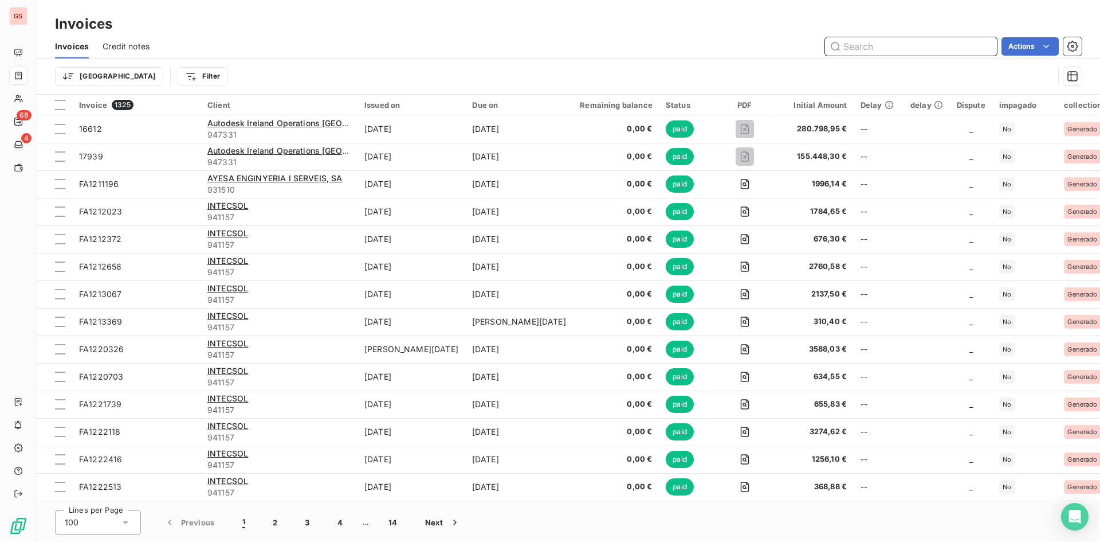
click at [863, 47] on input "text" at bounding box center [911, 46] width 172 height 18
